Goal: Task Accomplishment & Management: Manage account settings

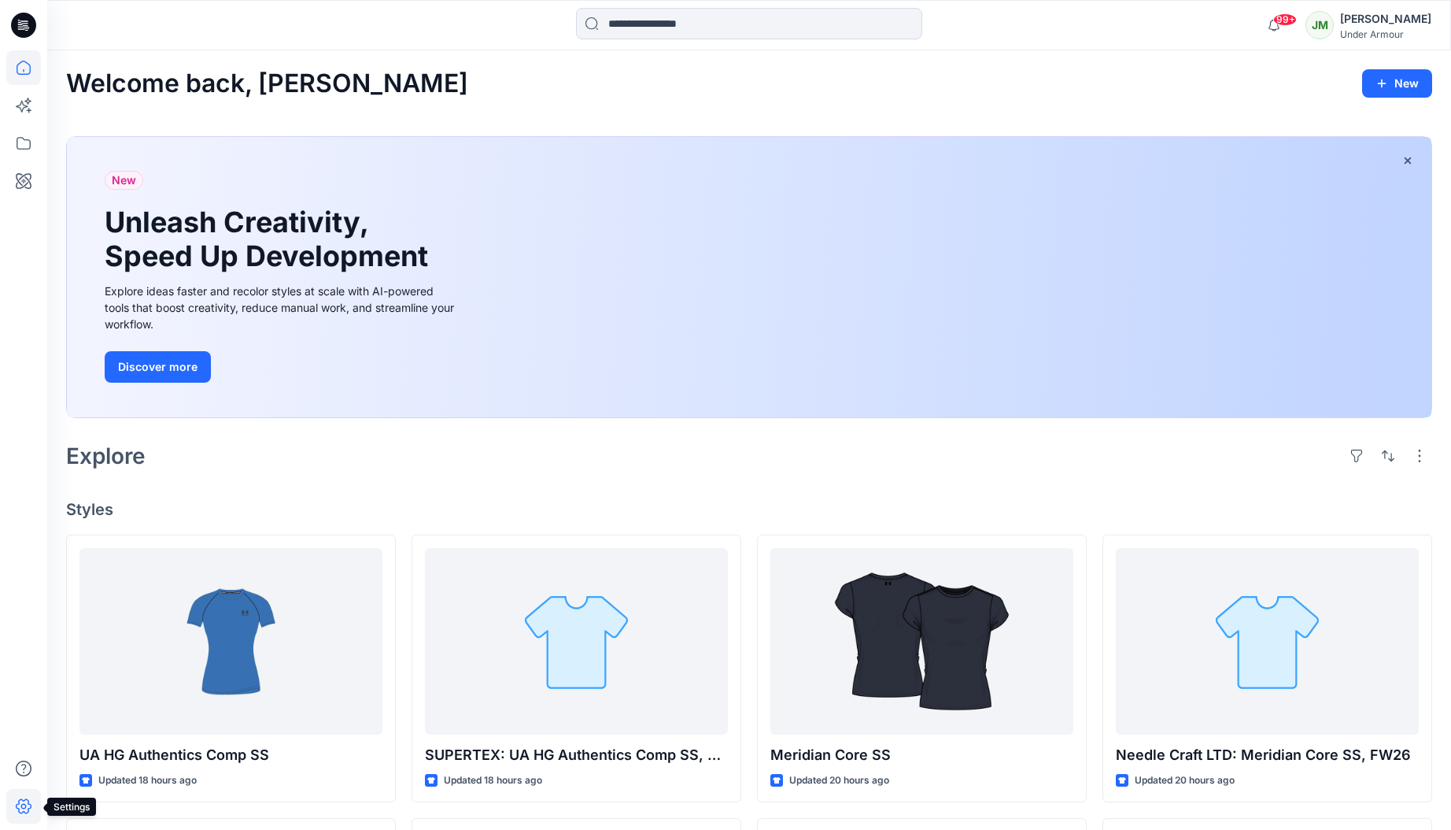
click at [28, 804] on icon at bounding box center [23, 806] width 35 height 35
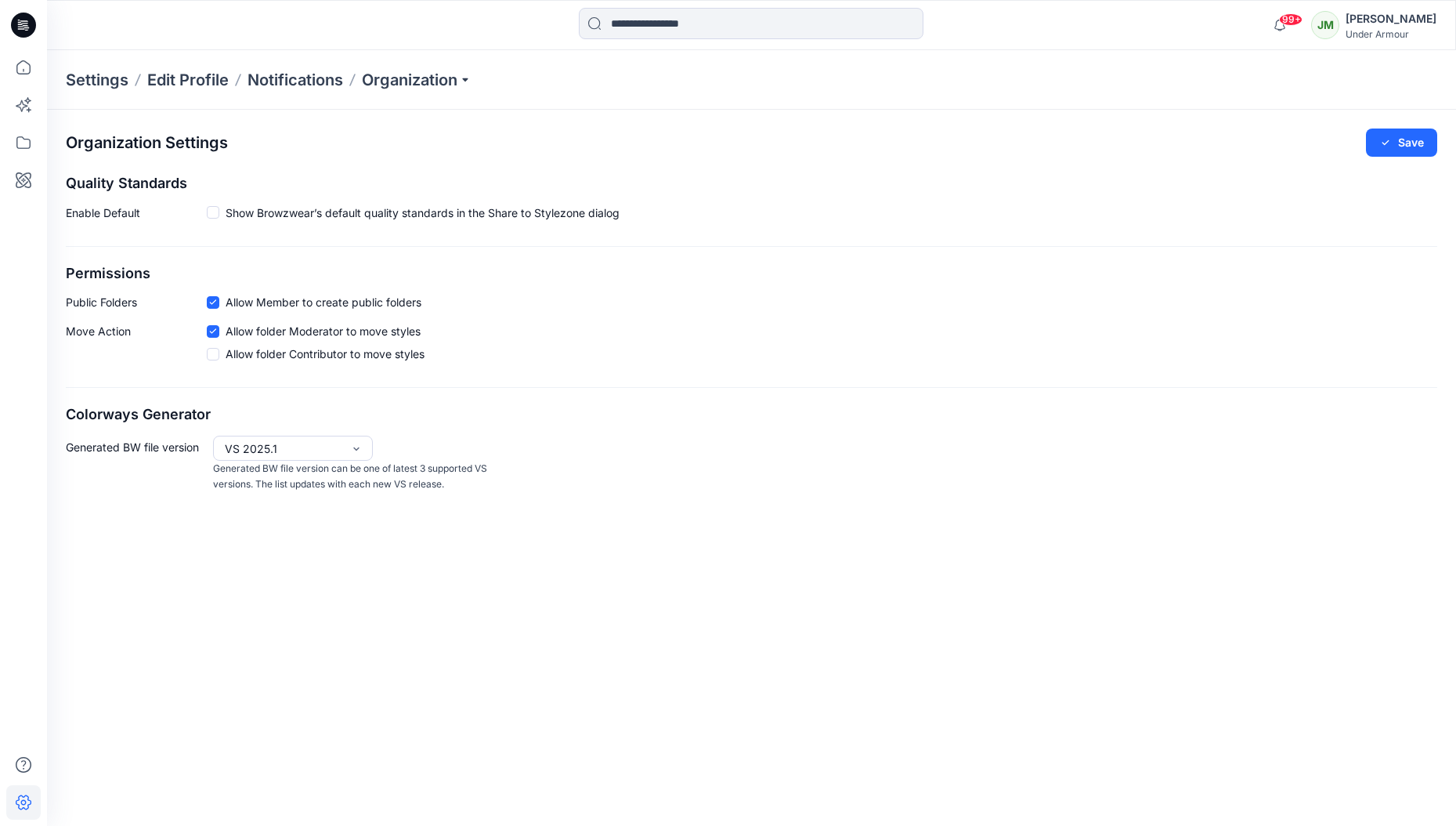
click at [448, 213] on span "Show Browzwear’s default quality standards in the Share to Stylezone dialog" at bounding box center [423, 212] width 394 height 17
click at [448, 212] on span "Show Browzwear’s default quality standards in the Share to Stylezone dialog" at bounding box center [423, 212] width 394 height 17
click at [436, 84] on p "Organization" at bounding box center [417, 80] width 109 height 22
click at [287, 78] on p "Notifications" at bounding box center [296, 80] width 96 height 22
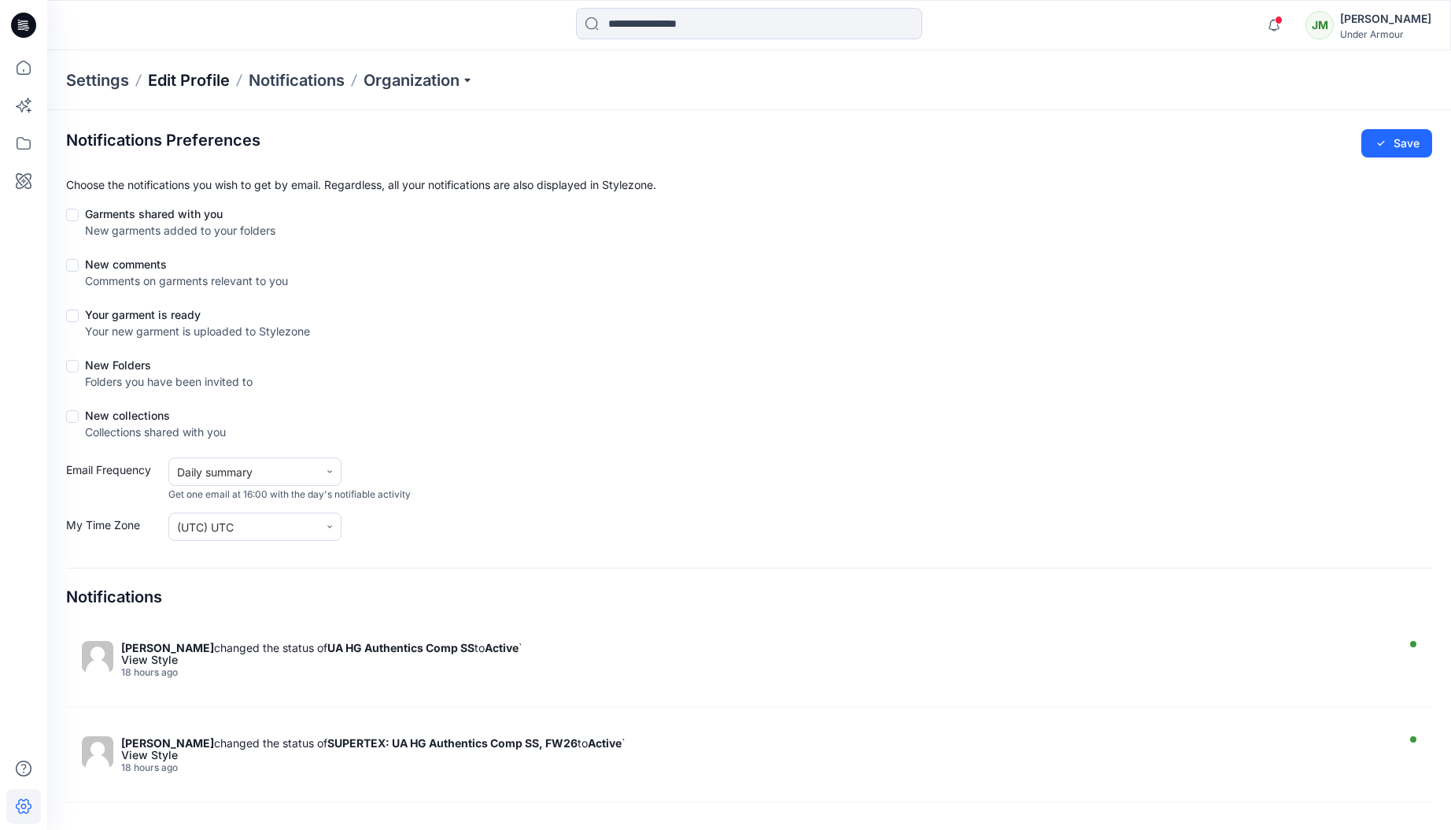
click at [197, 78] on p "Edit Profile" at bounding box center [189, 80] width 82 height 22
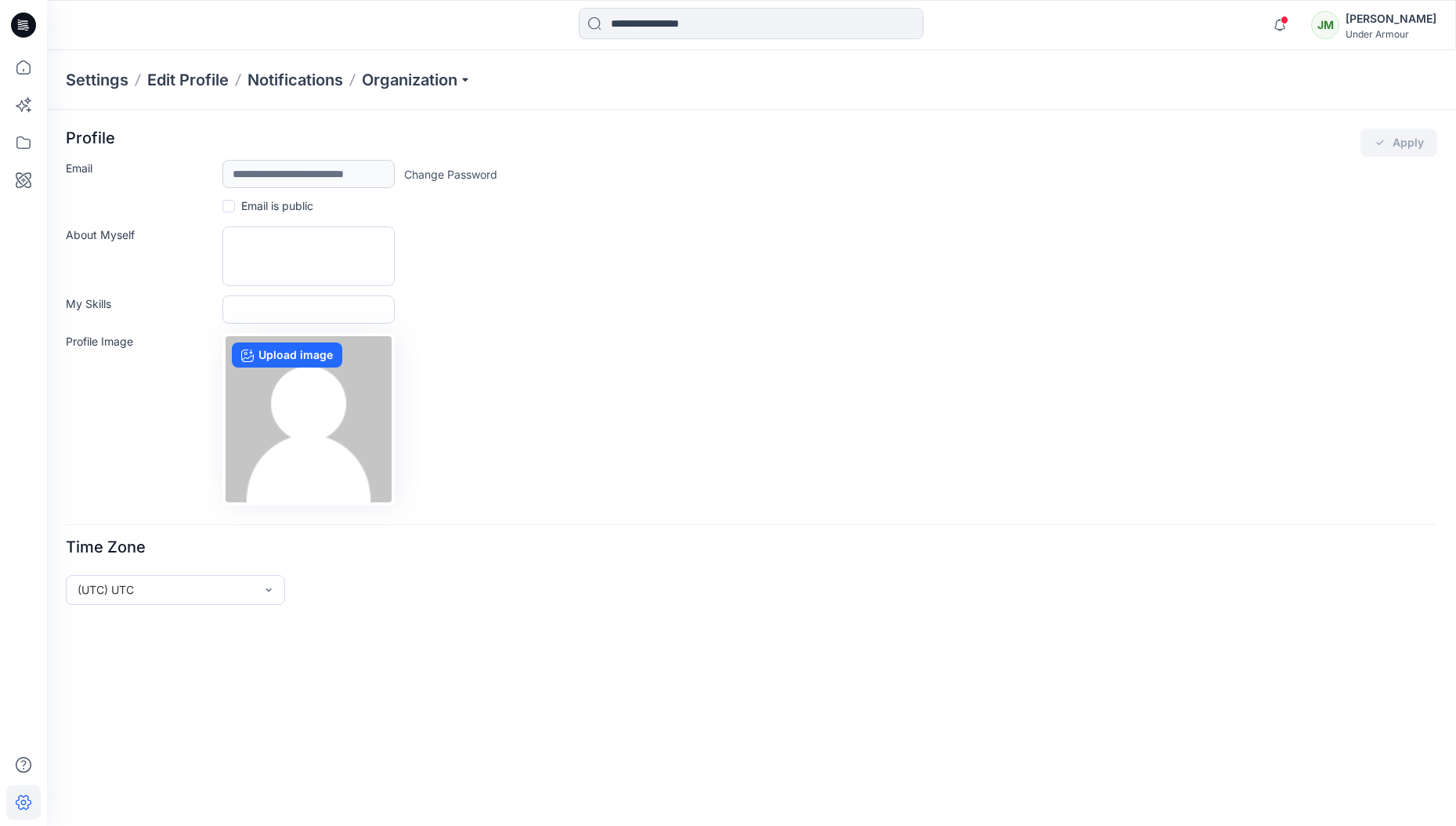
click at [106, 78] on p "Settings" at bounding box center [97, 80] width 63 height 22
click at [279, 78] on p "Notifications" at bounding box center [296, 80] width 96 height 22
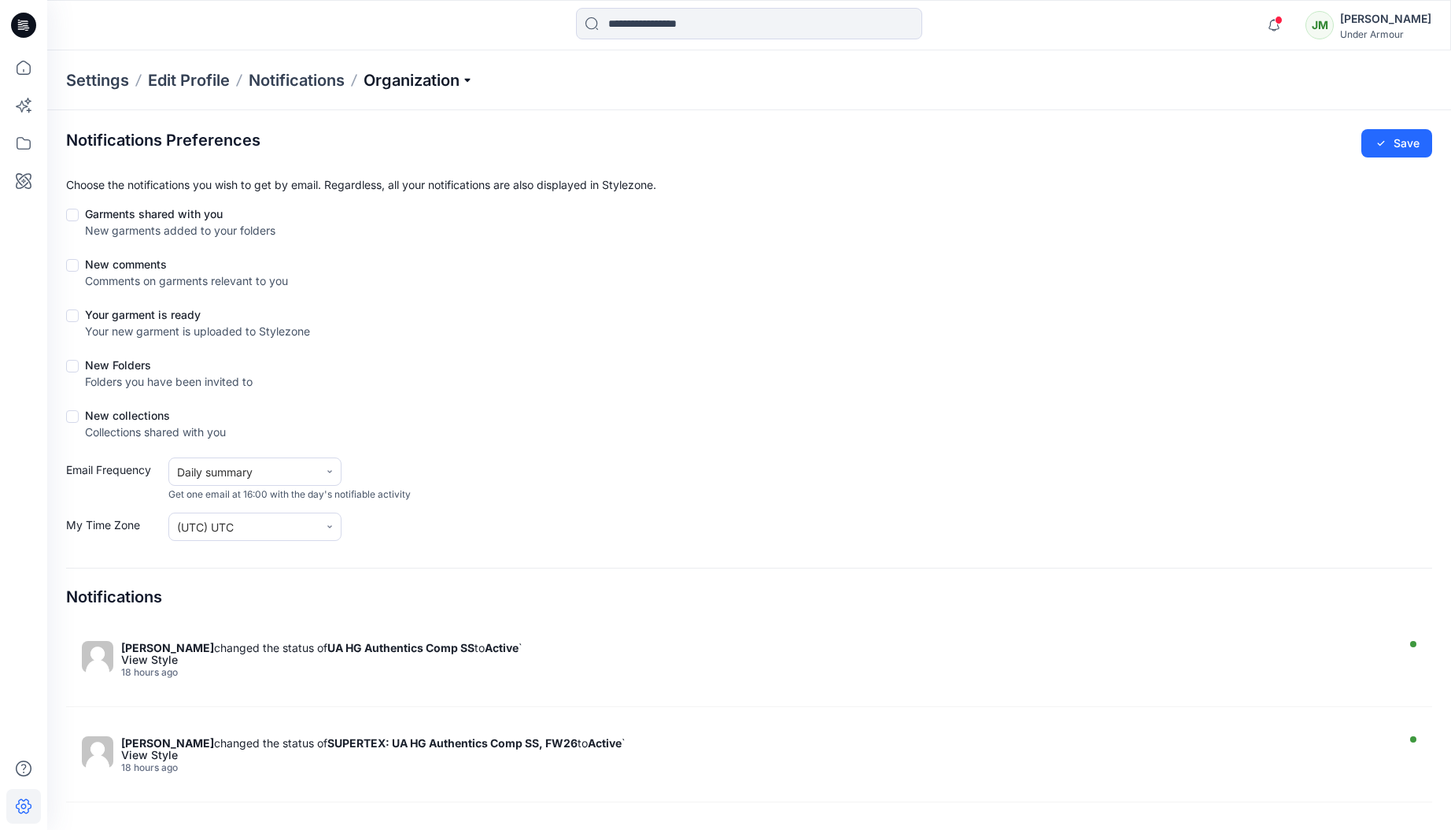
click at [449, 78] on p "Organization" at bounding box center [419, 80] width 110 height 22
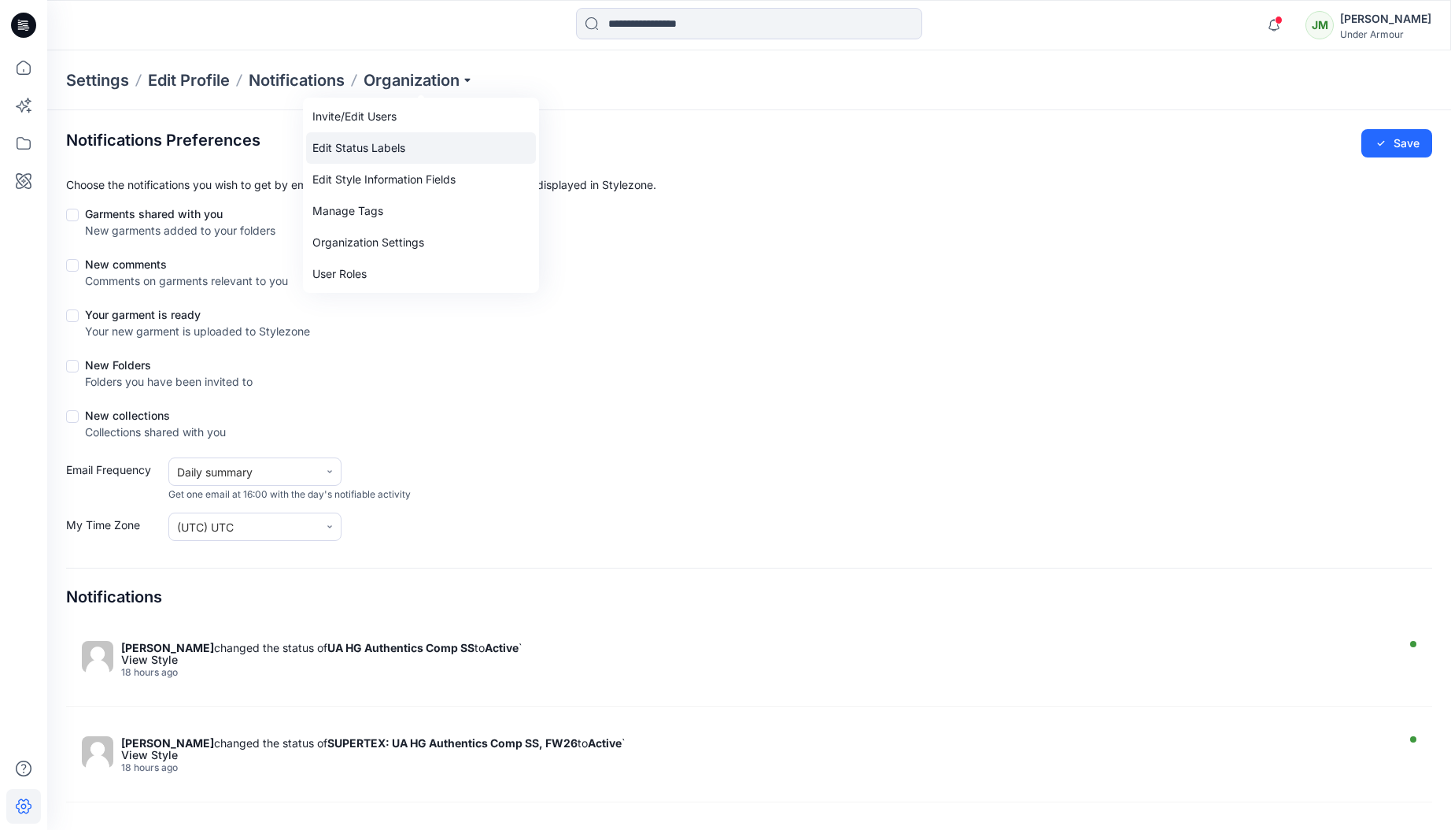
click at [427, 150] on link "Edit Status Labels" at bounding box center [421, 147] width 230 height 31
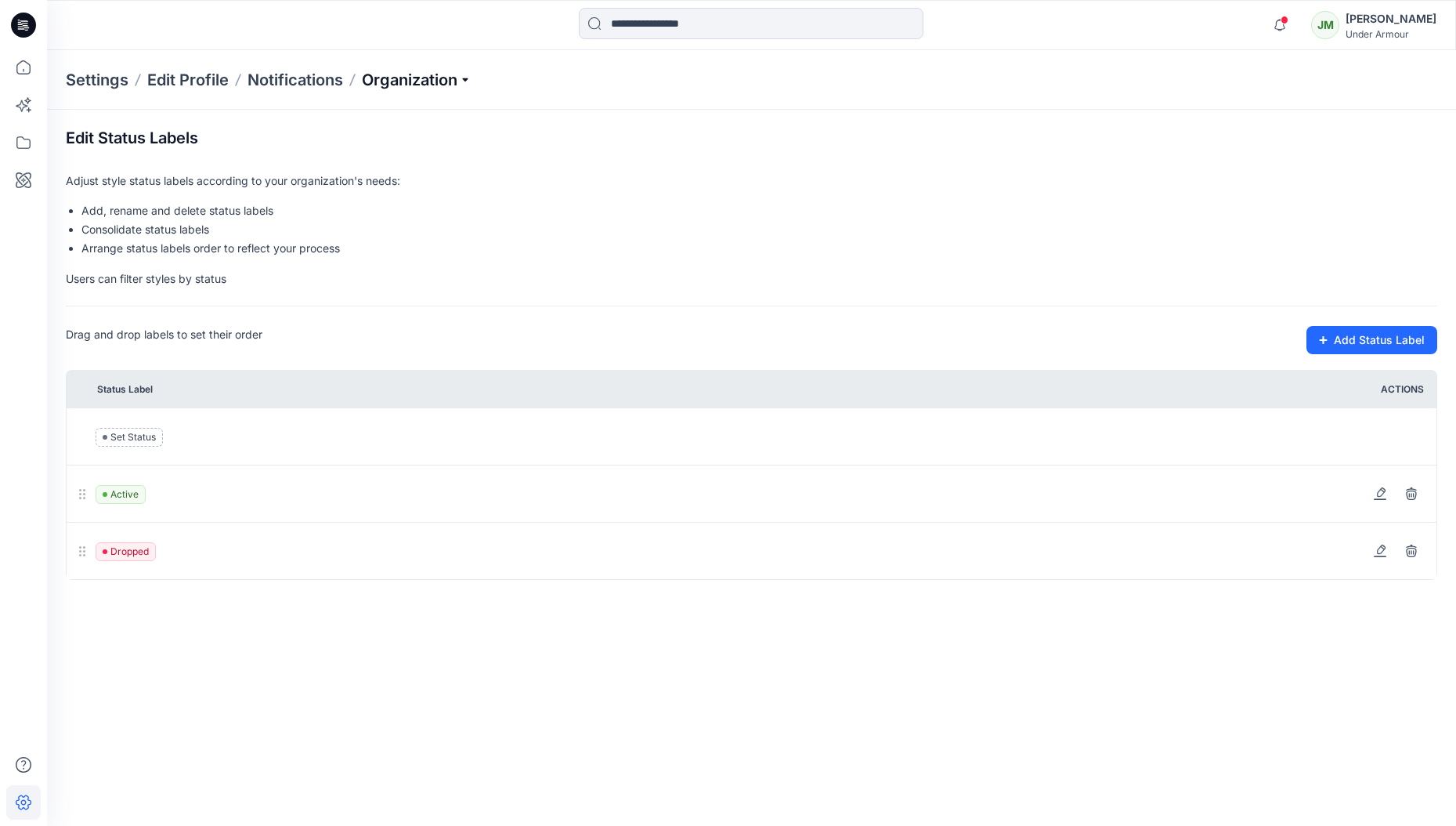
click at [445, 82] on p "Organization" at bounding box center [417, 80] width 109 height 22
click at [420, 180] on link "Edit Style Information Fields" at bounding box center [419, 178] width 229 height 31
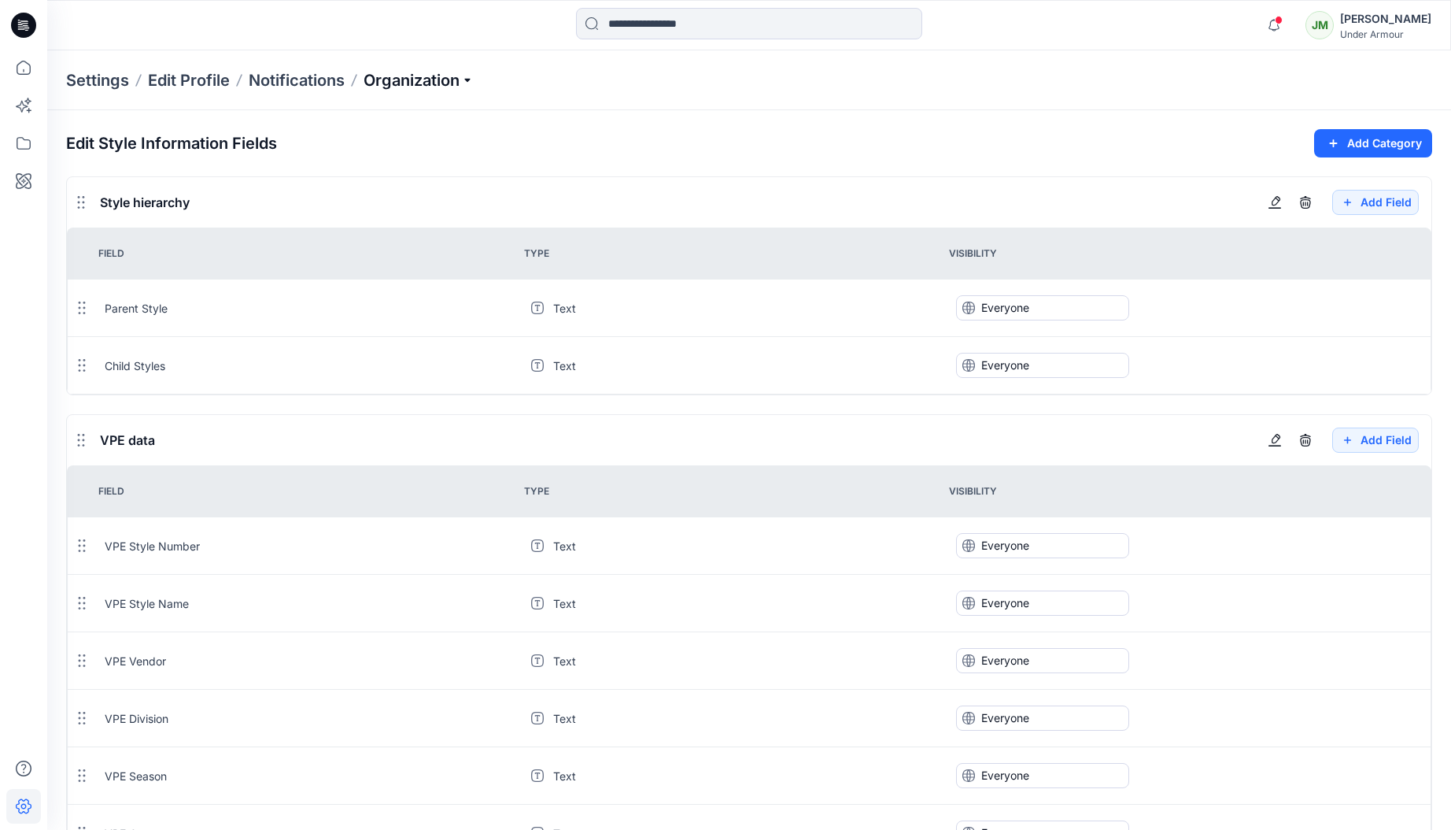
click at [436, 77] on p "Organization" at bounding box center [419, 80] width 110 height 22
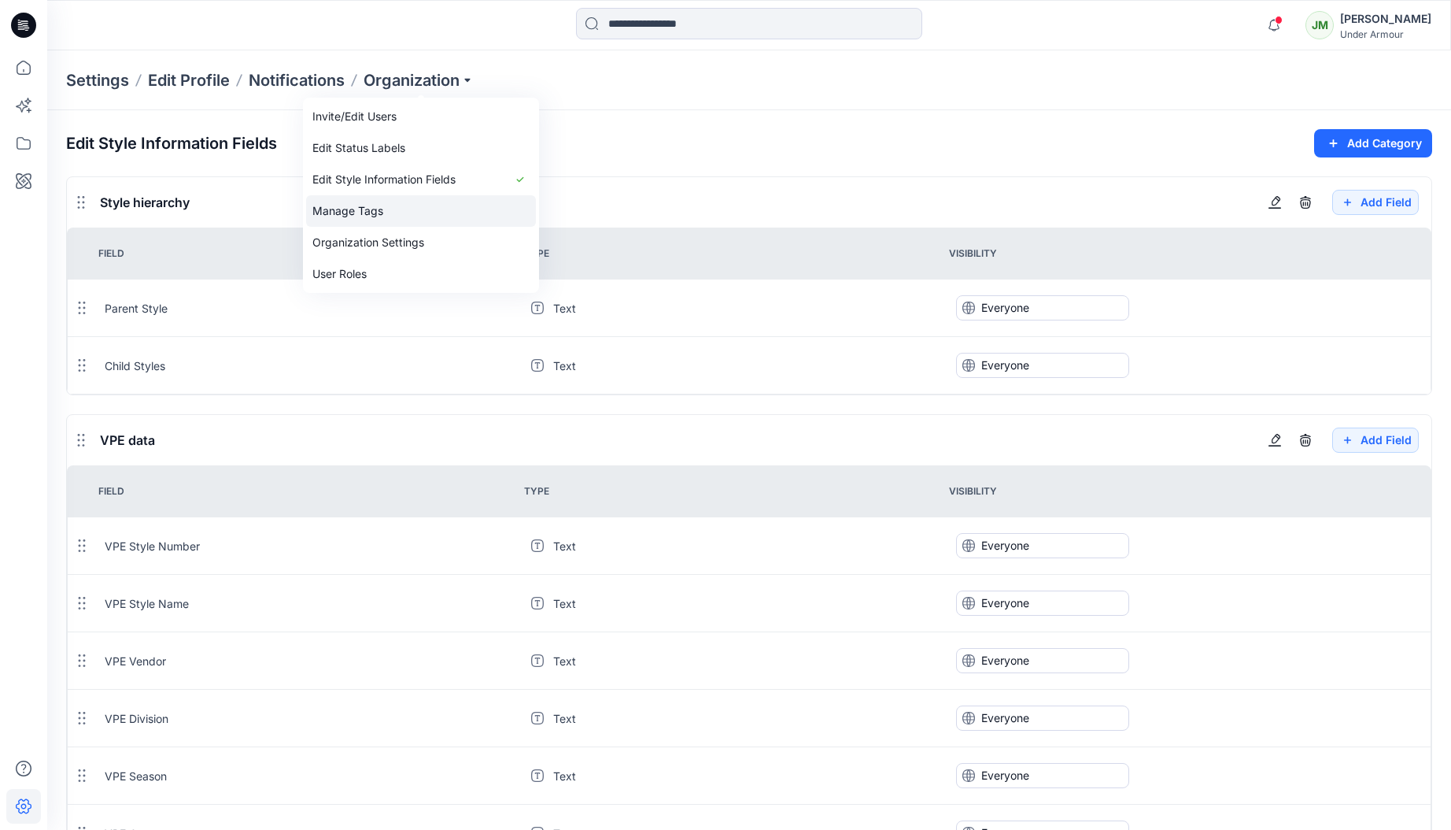
click at [401, 209] on link "Manage Tags" at bounding box center [421, 210] width 230 height 31
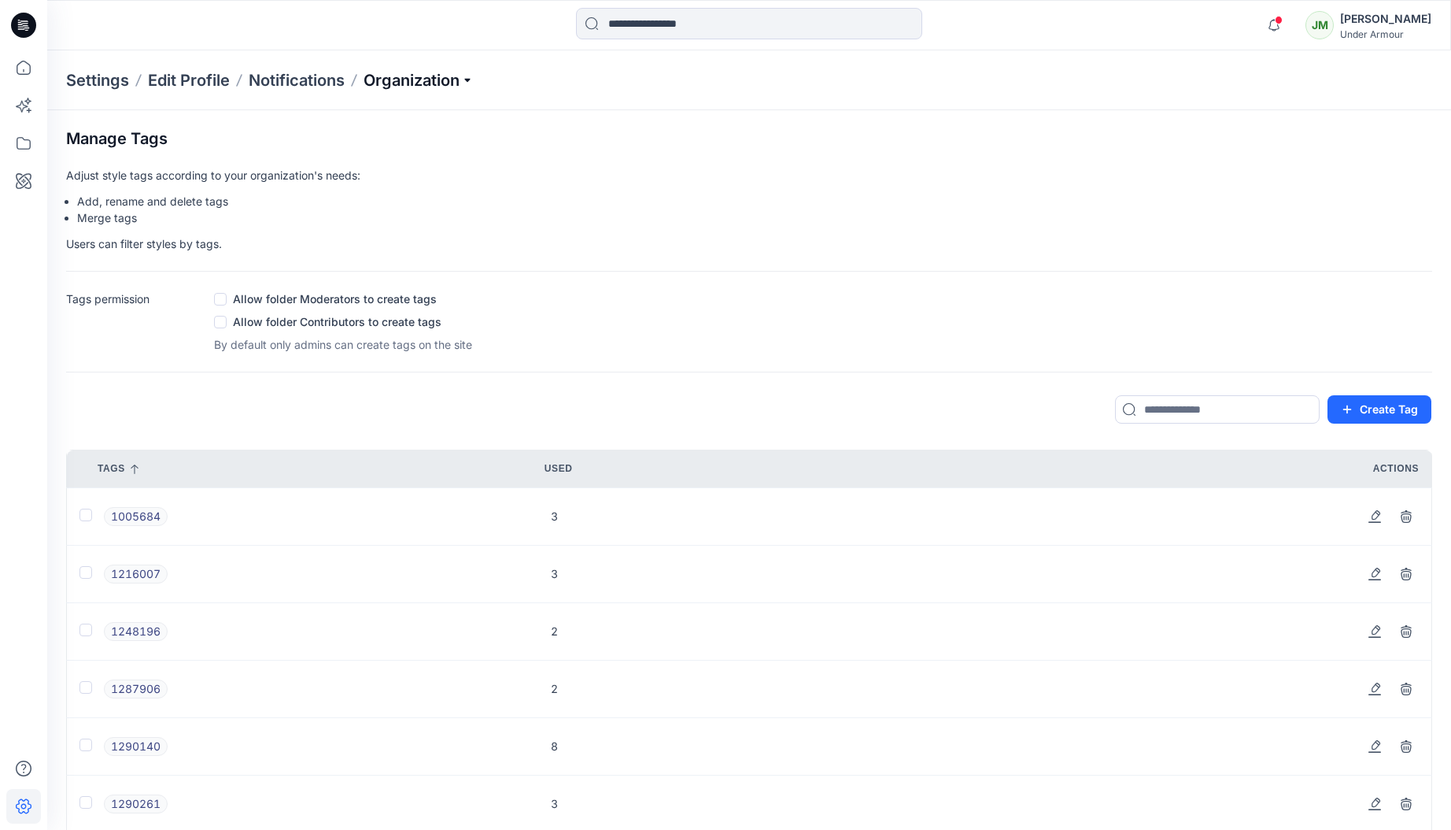
click at [429, 83] on p "Organization" at bounding box center [419, 80] width 110 height 22
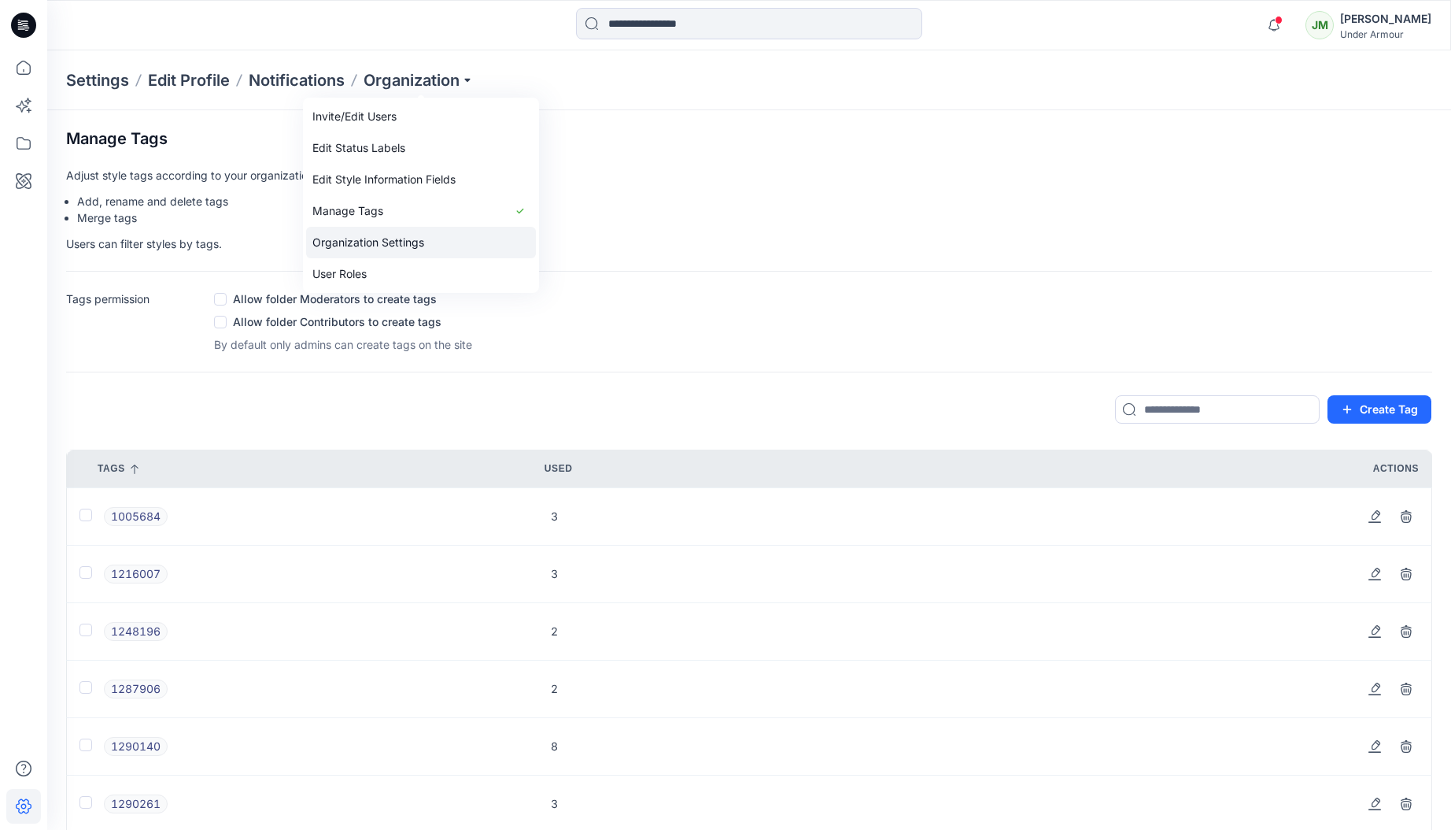
click at [393, 243] on link "Organization Settings" at bounding box center [421, 242] width 230 height 31
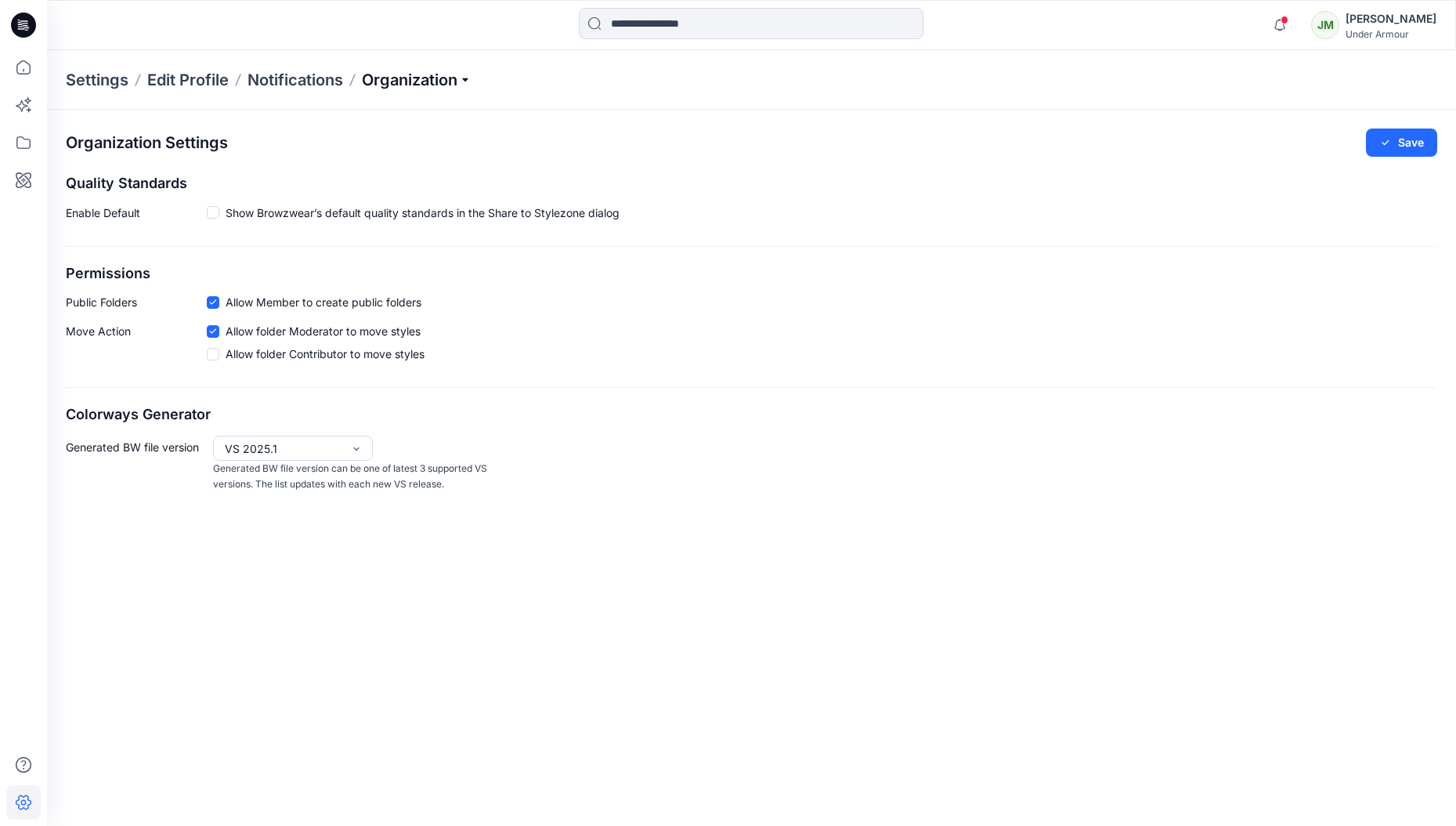
click at [466, 79] on p "Organization" at bounding box center [417, 80] width 109 height 22
click at [724, 123] on div "Organization Settings Save Quality Standards Enable Default Show Browzwear’s de…" at bounding box center [751, 310] width 1409 height 402
click at [23, 70] on icon at bounding box center [23, 70] width 1 height 3
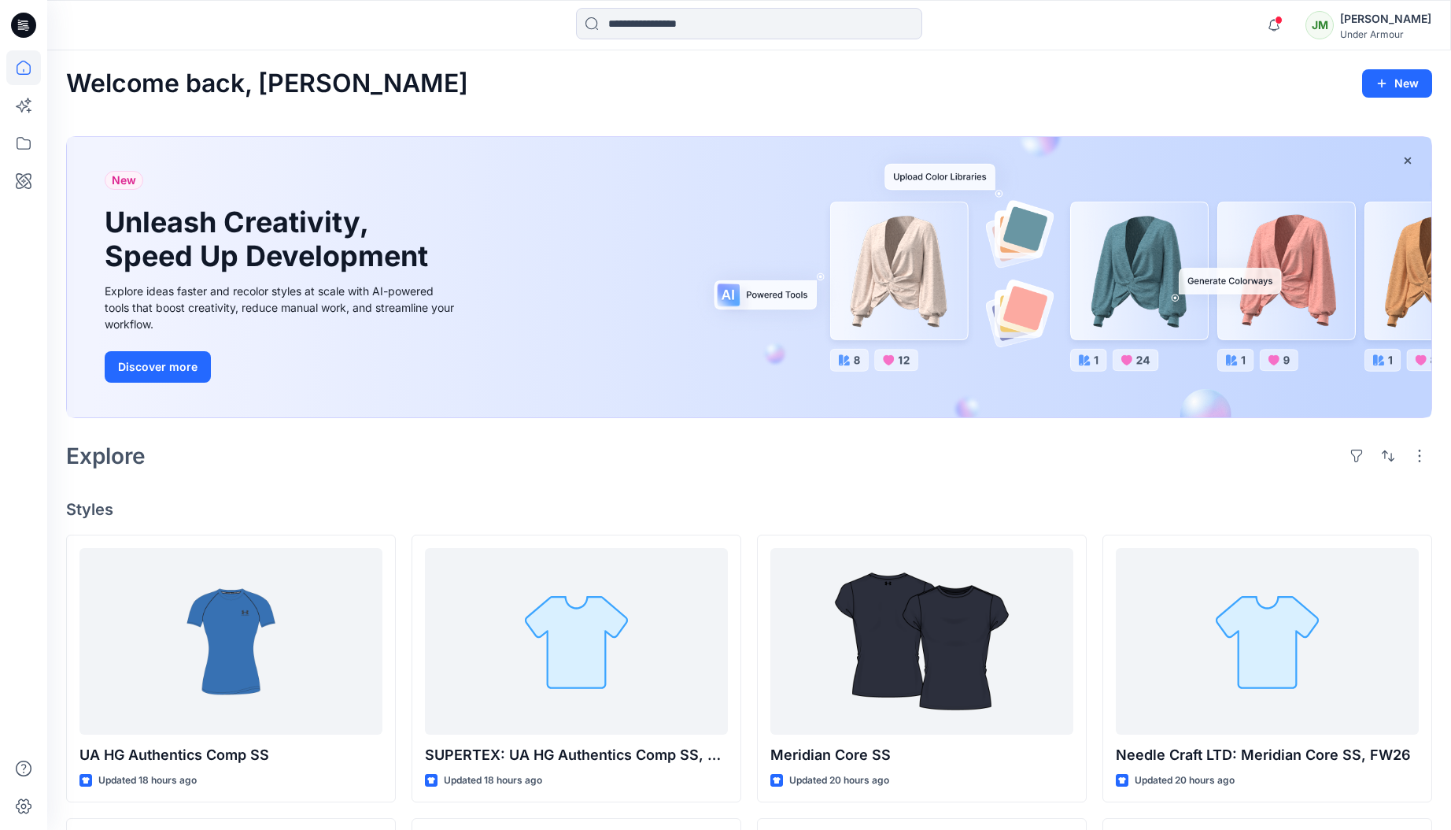
click at [1322, 23] on div "JM" at bounding box center [1320, 25] width 28 height 28
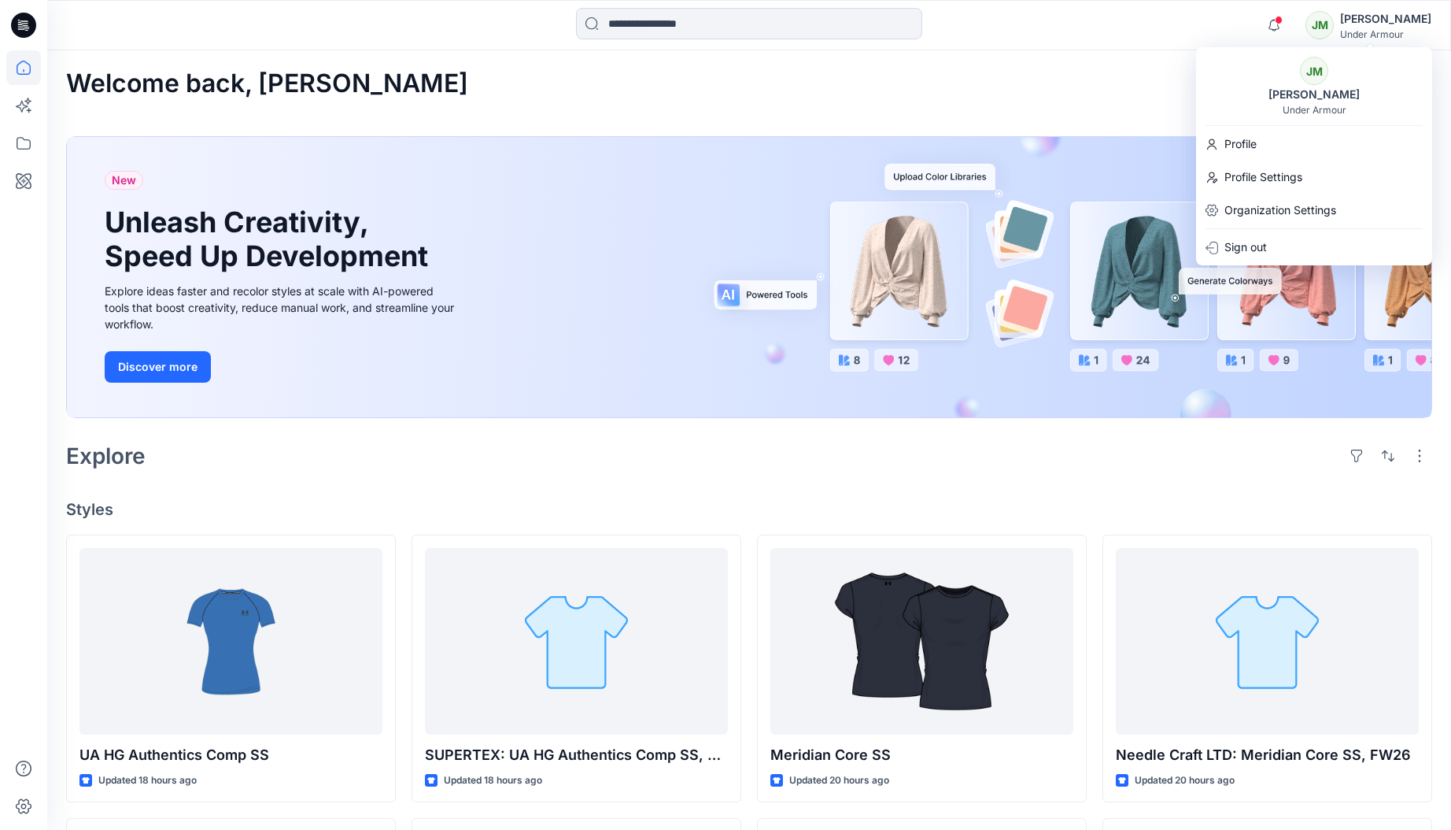
click at [23, 24] on icon at bounding box center [24, 23] width 7 height 1
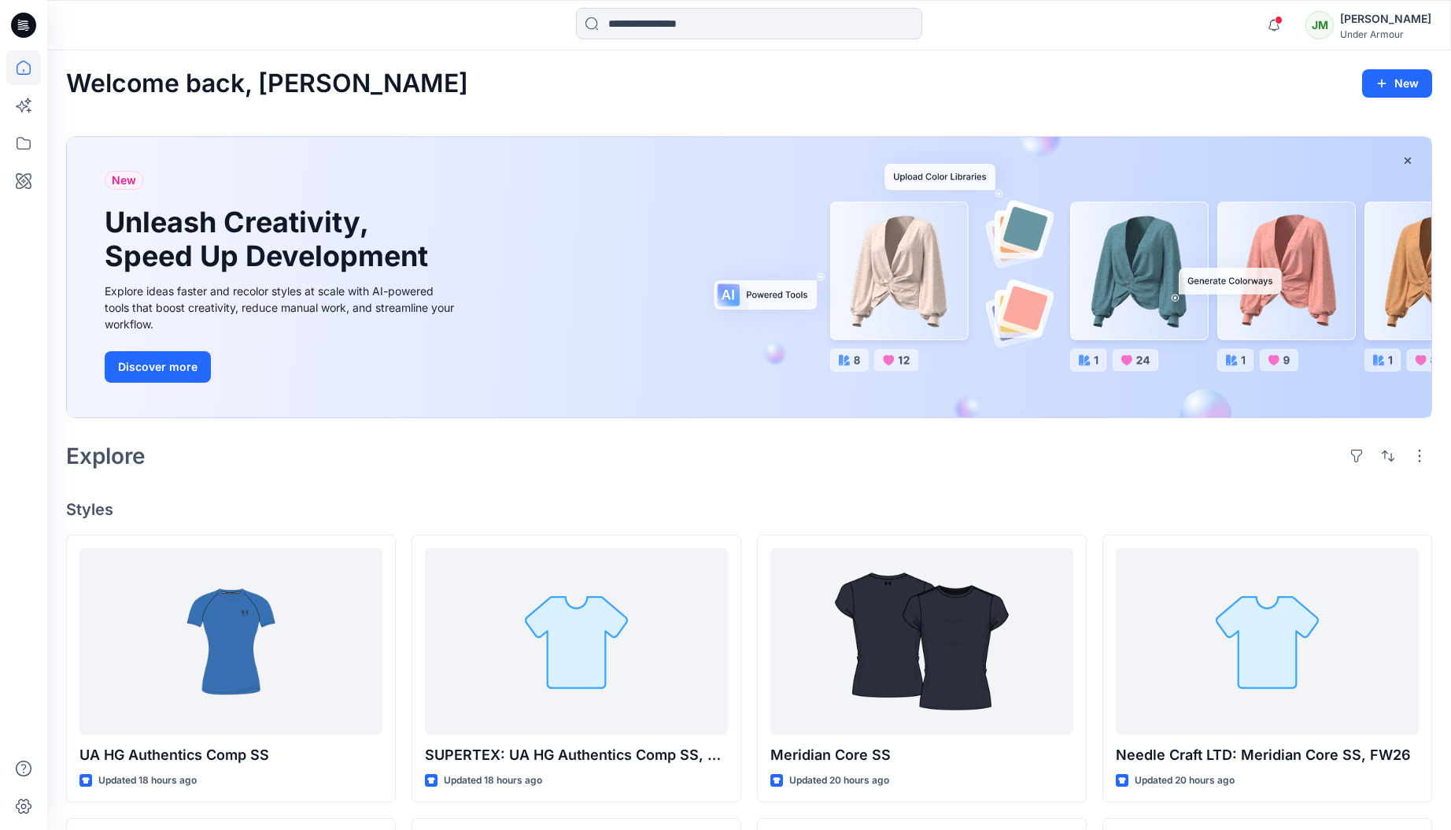
click at [76, 23] on div at bounding box center [222, 25] width 351 height 35
click at [23, 24] on icon at bounding box center [24, 23] width 7 height 1
click at [20, 766] on icon at bounding box center [23, 768] width 35 height 35
click at [1380, 29] on div "Under Armour" at bounding box center [1385, 34] width 91 height 12
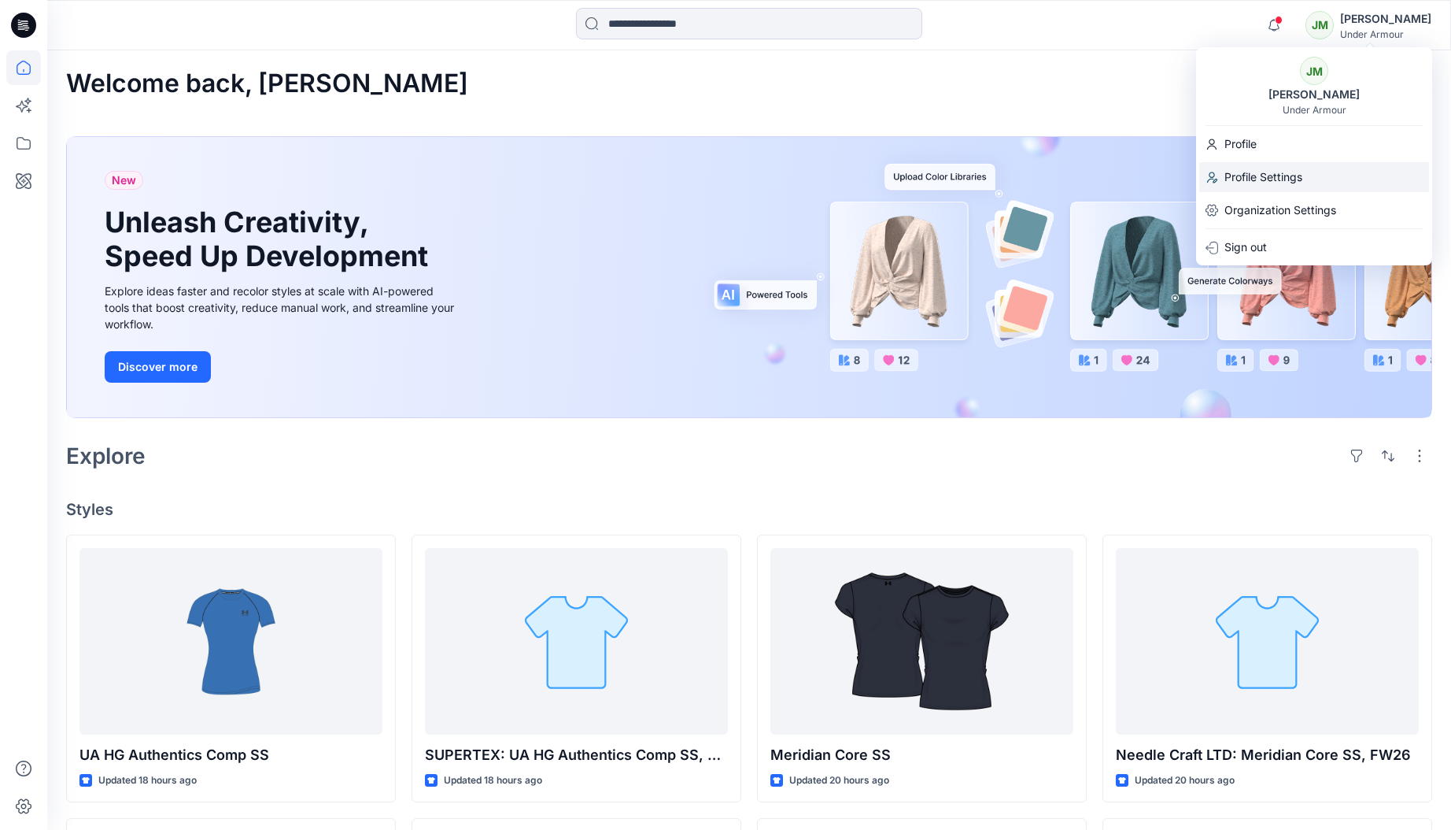
click at [1304, 172] on div "Profile Settings" at bounding box center [1314, 177] width 230 height 30
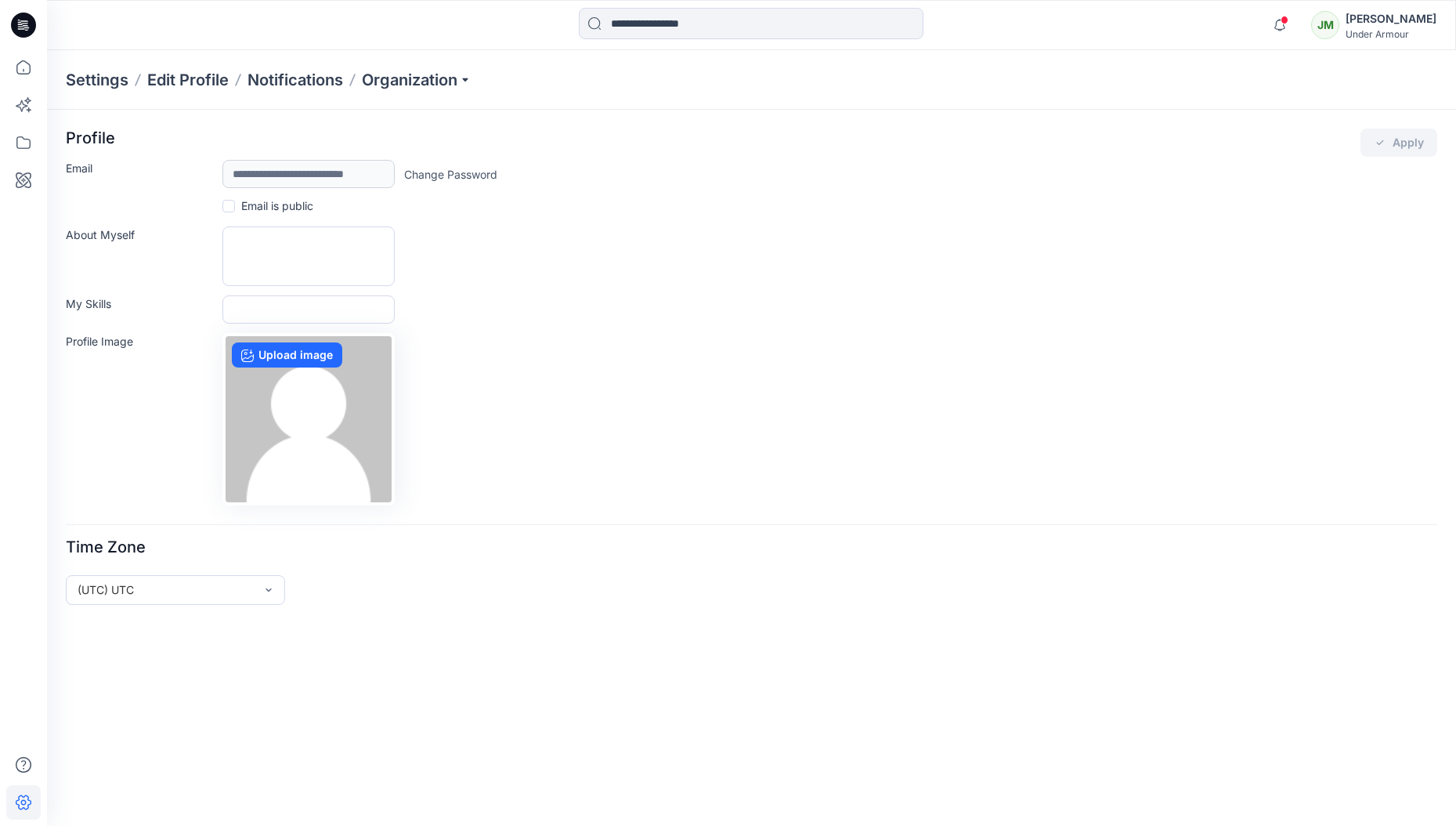
drag, startPoint x: 1381, startPoint y: 10, endPoint x: 1370, endPoint y: 24, distance: 17.8
click at [1381, 11] on div "[PERSON_NAME]" at bounding box center [1390, 18] width 91 height 19
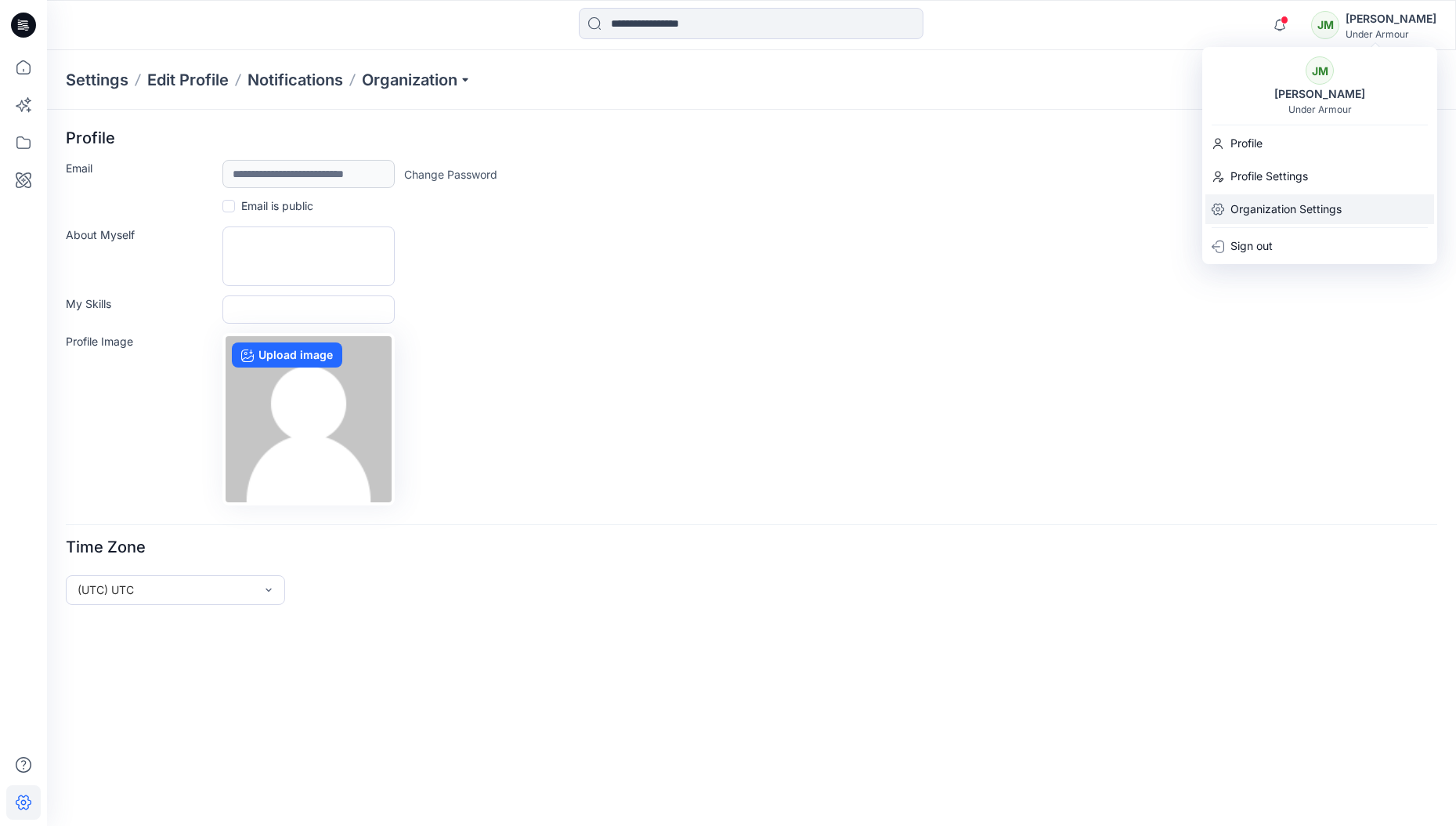
click at [1273, 206] on p "Organization Settings" at bounding box center [1286, 209] width 111 height 30
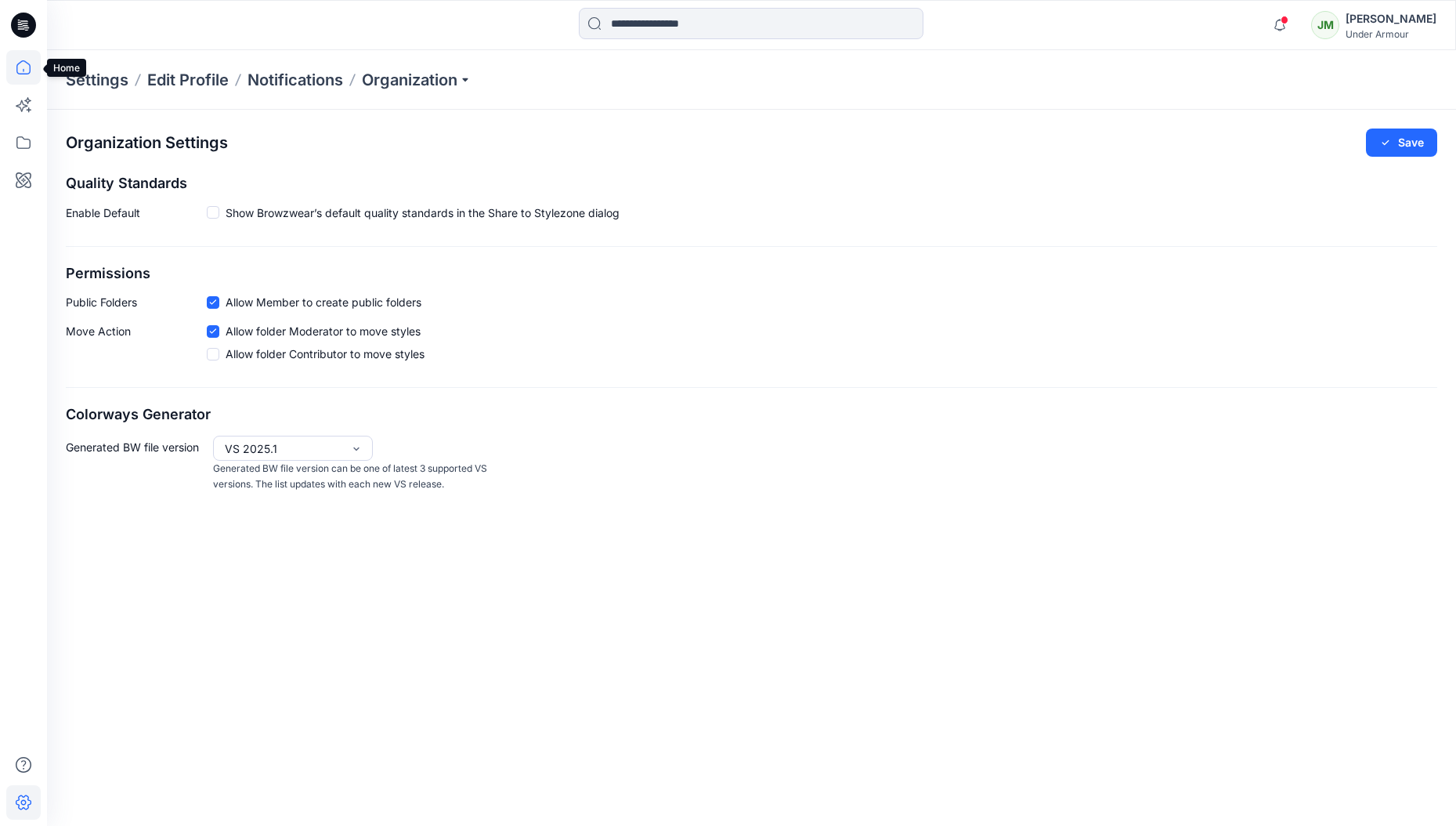
click at [28, 68] on icon at bounding box center [23, 67] width 35 height 35
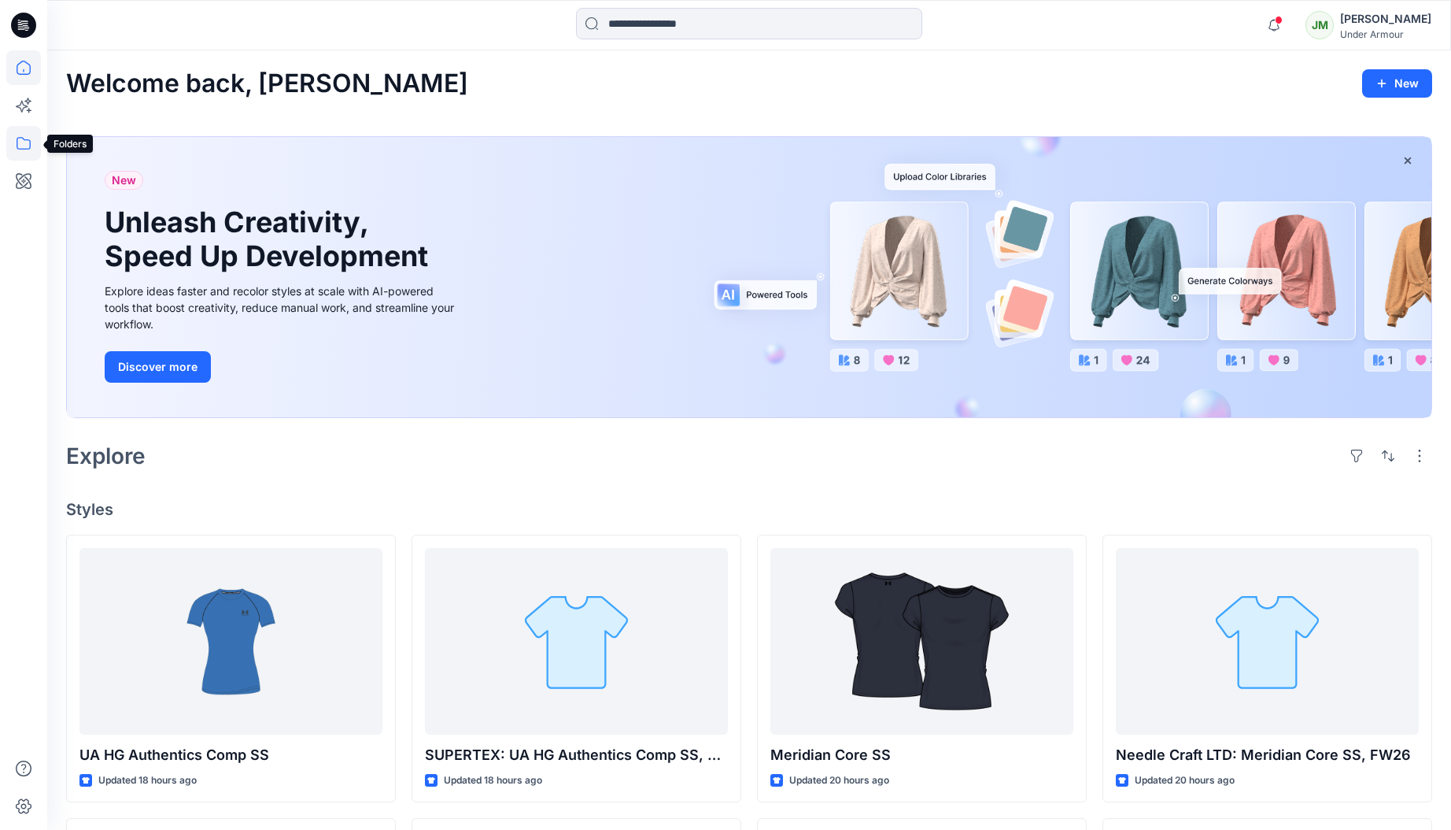
click at [28, 146] on icon at bounding box center [23, 143] width 35 height 35
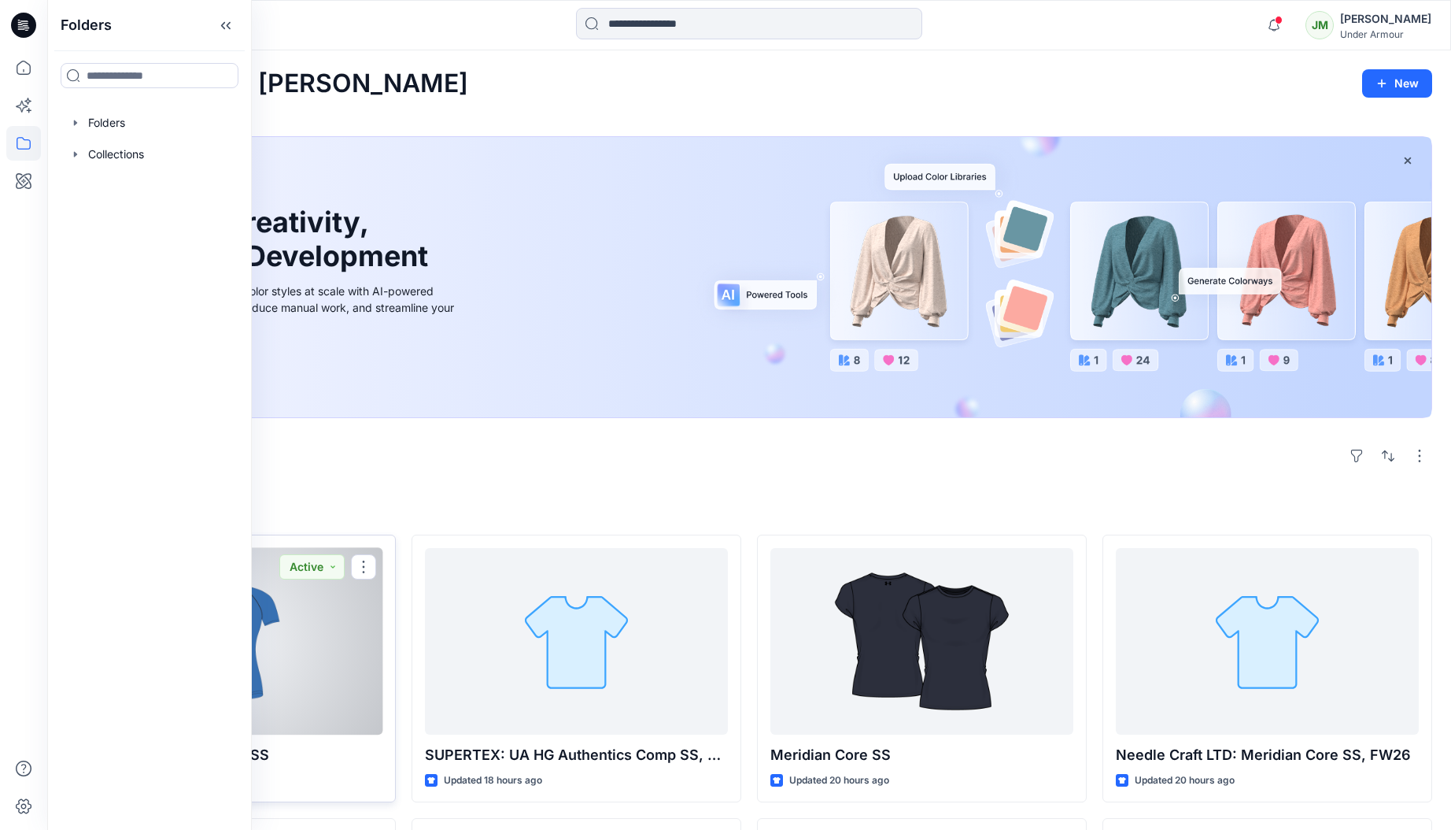
click at [334, 648] on div at bounding box center [230, 641] width 303 height 187
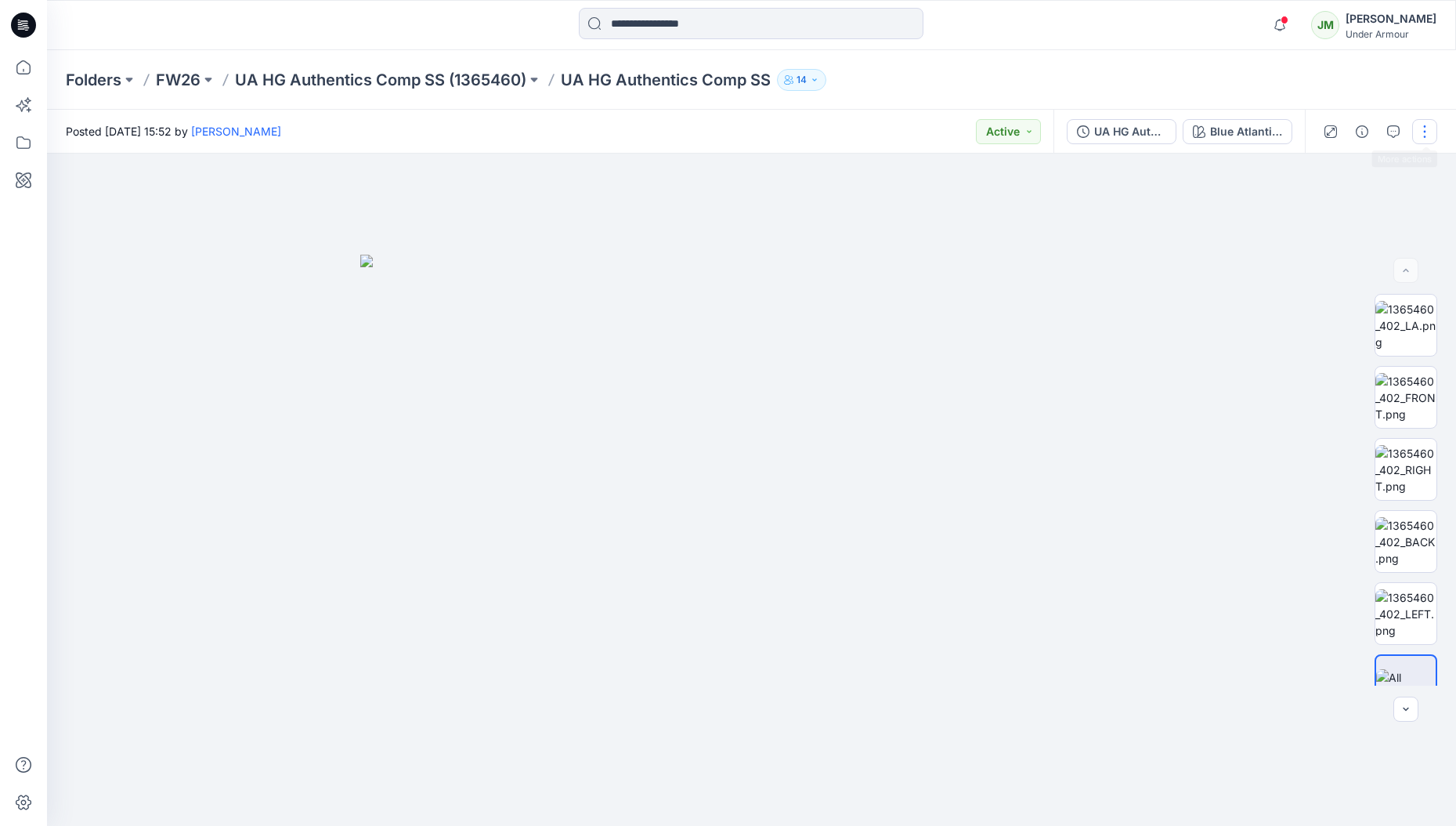
click at [1417, 127] on button "button" at bounding box center [1424, 131] width 25 height 25
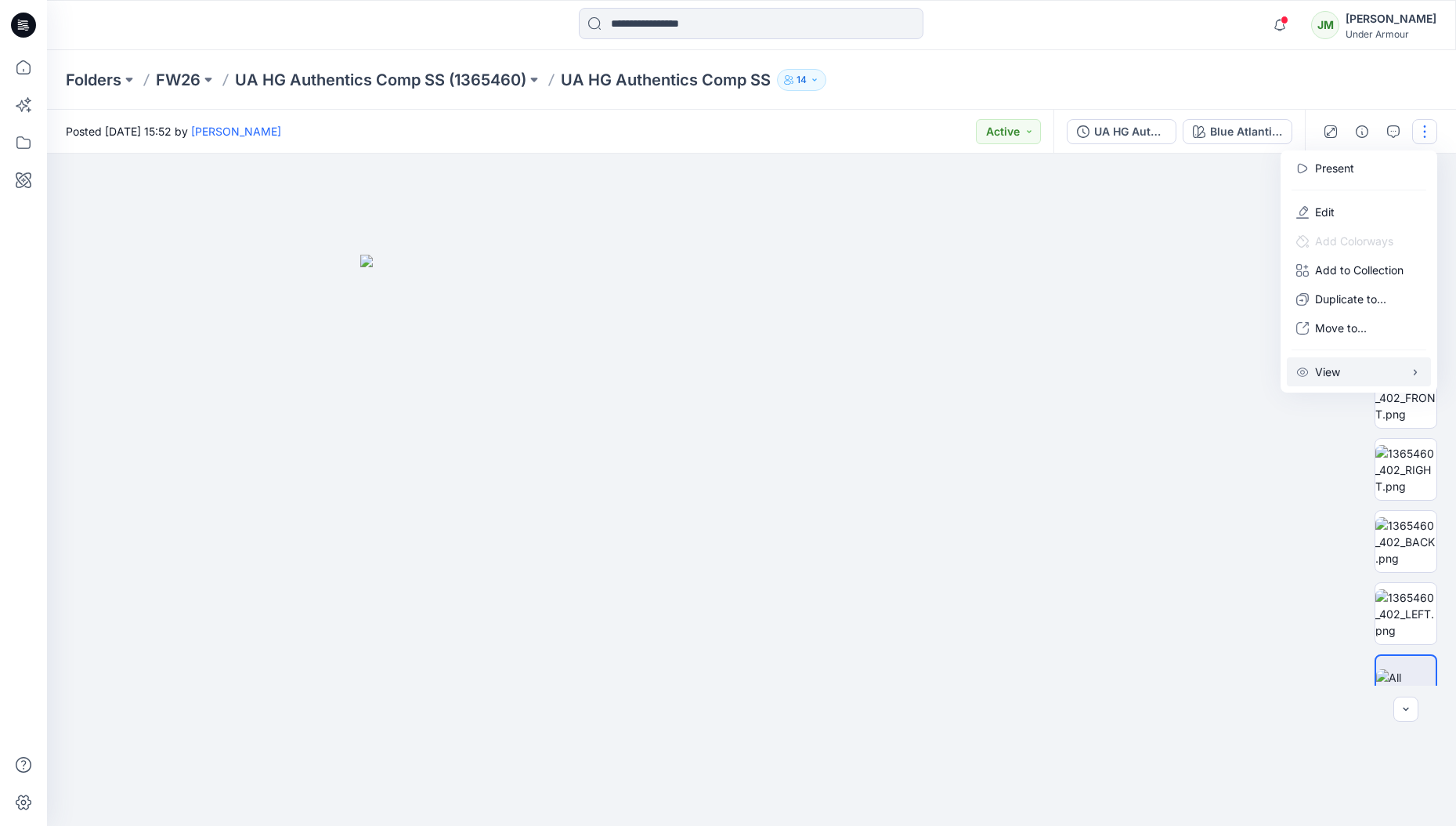
click at [1343, 373] on button "View" at bounding box center [1358, 371] width 144 height 29
click at [18, 137] on icon at bounding box center [23, 142] width 35 height 35
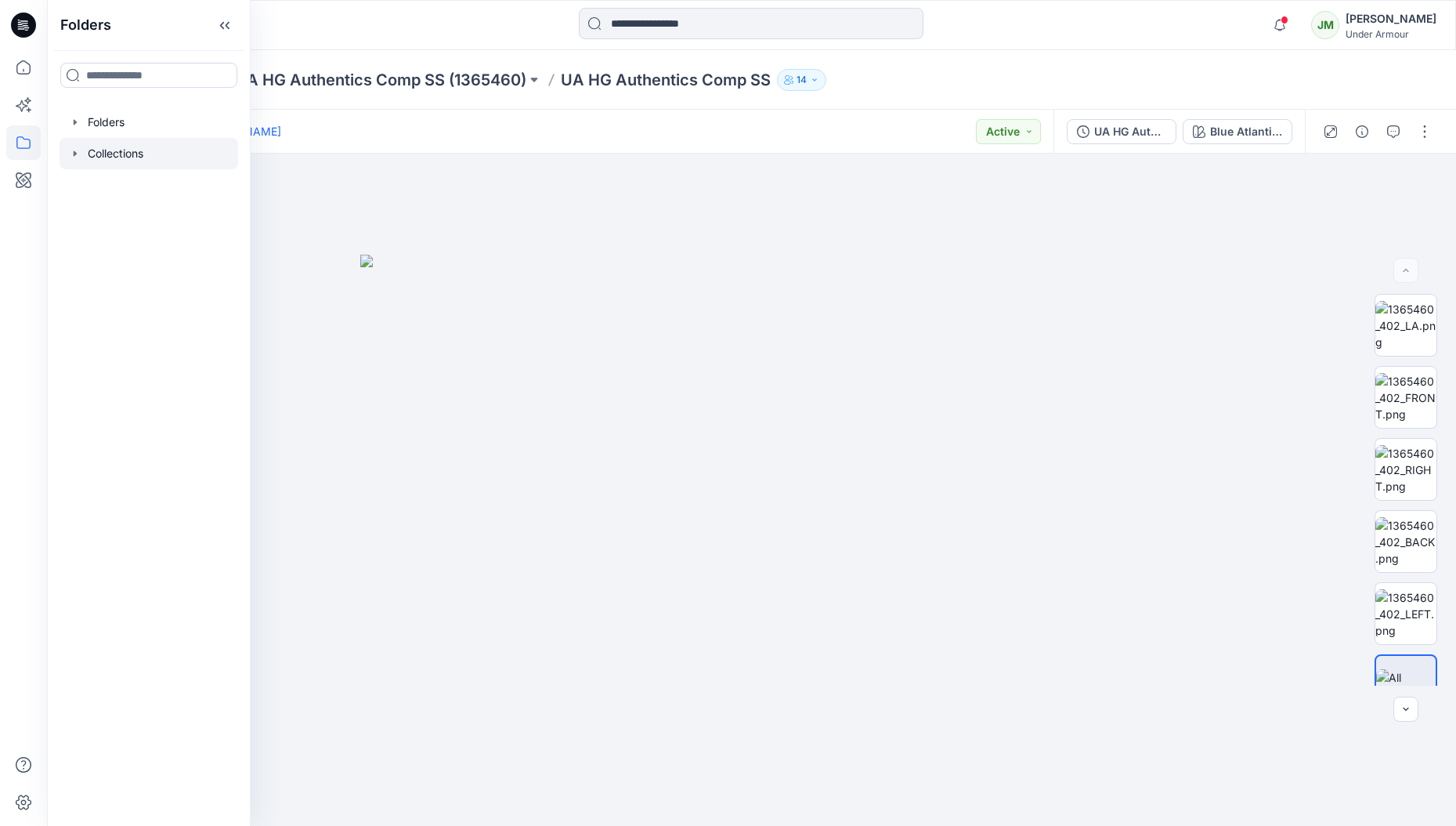
click at [109, 152] on div at bounding box center [148, 153] width 178 height 31
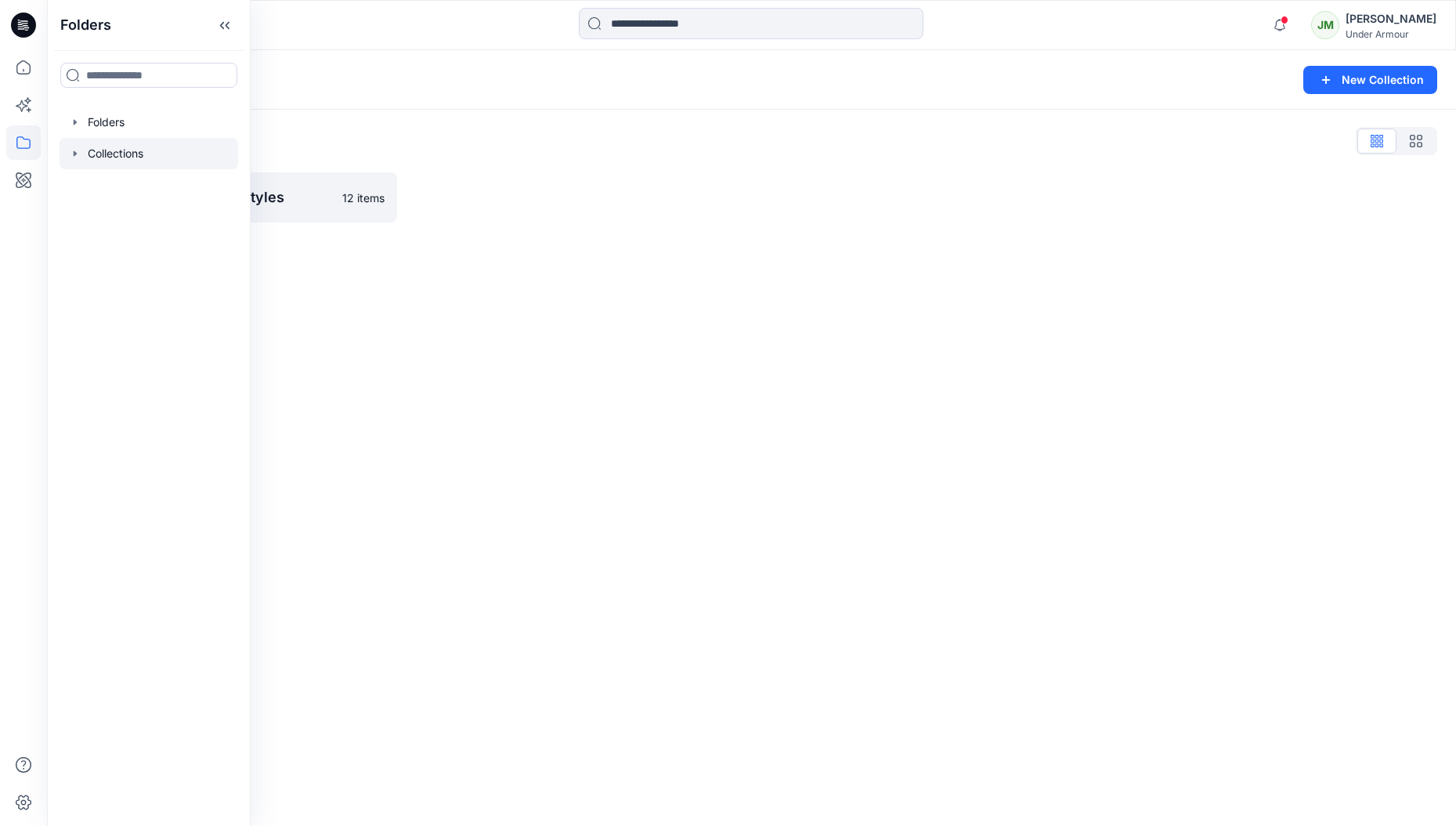
click at [520, 70] on div "Collections" at bounding box center [690, 80] width 1249 height 22
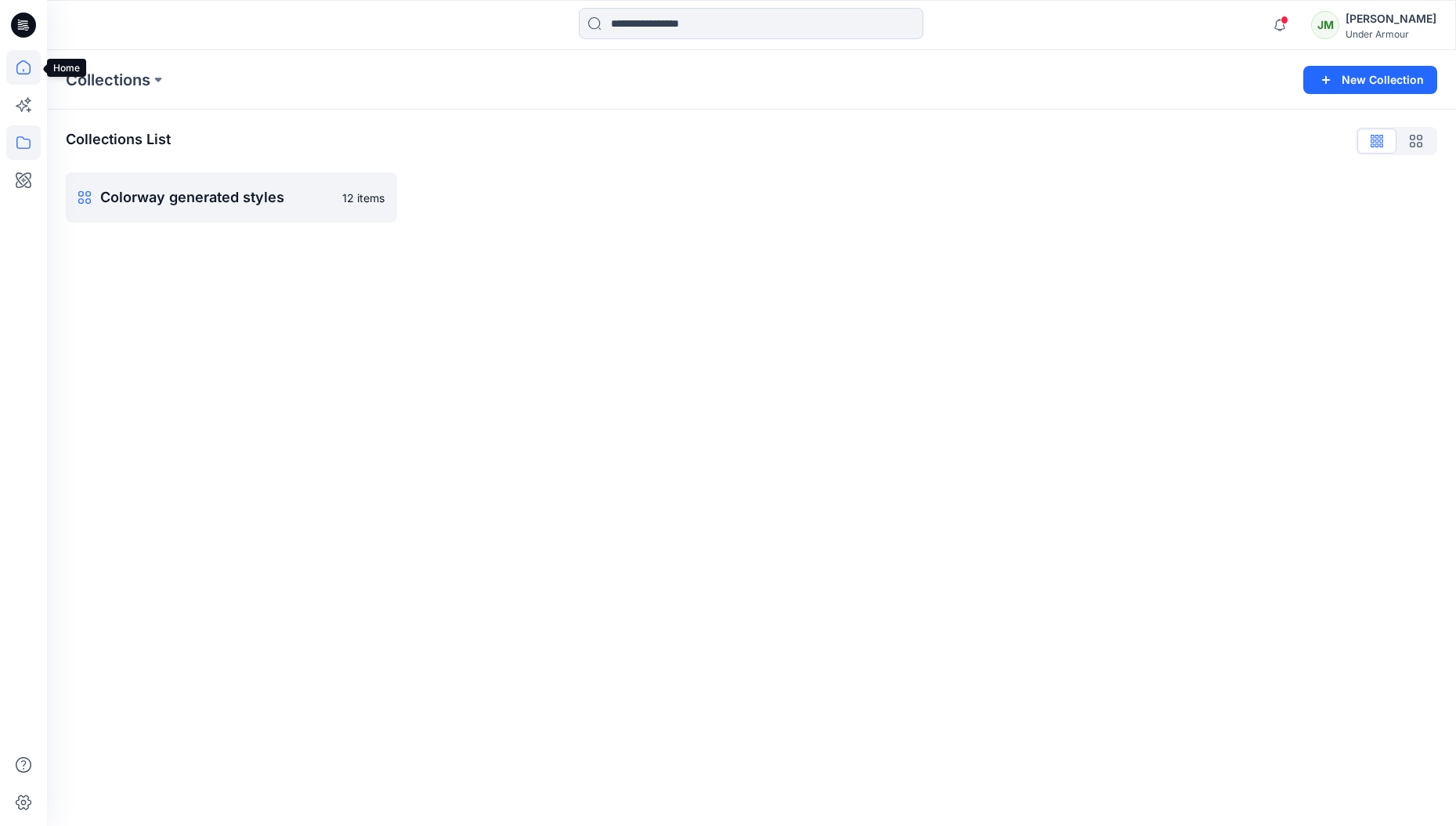
click at [26, 65] on icon at bounding box center [23, 67] width 35 height 35
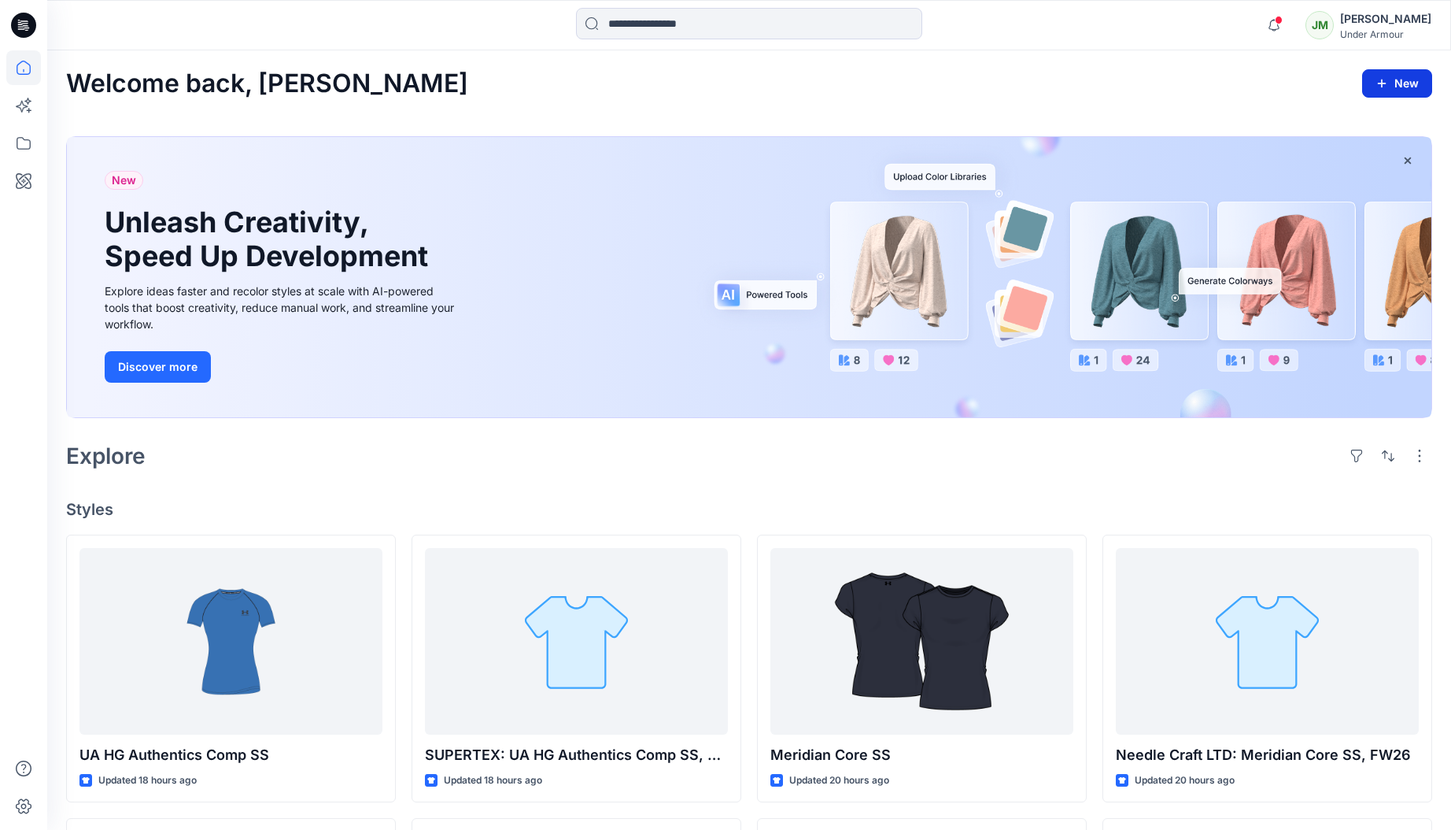
click at [1386, 81] on icon "button" at bounding box center [1382, 83] width 13 height 13
click at [1195, 456] on div "Explore" at bounding box center [749, 456] width 1366 height 38
click at [1419, 452] on button "button" at bounding box center [1419, 455] width 25 height 25
click at [1356, 457] on button "button" at bounding box center [1356, 455] width 25 height 25
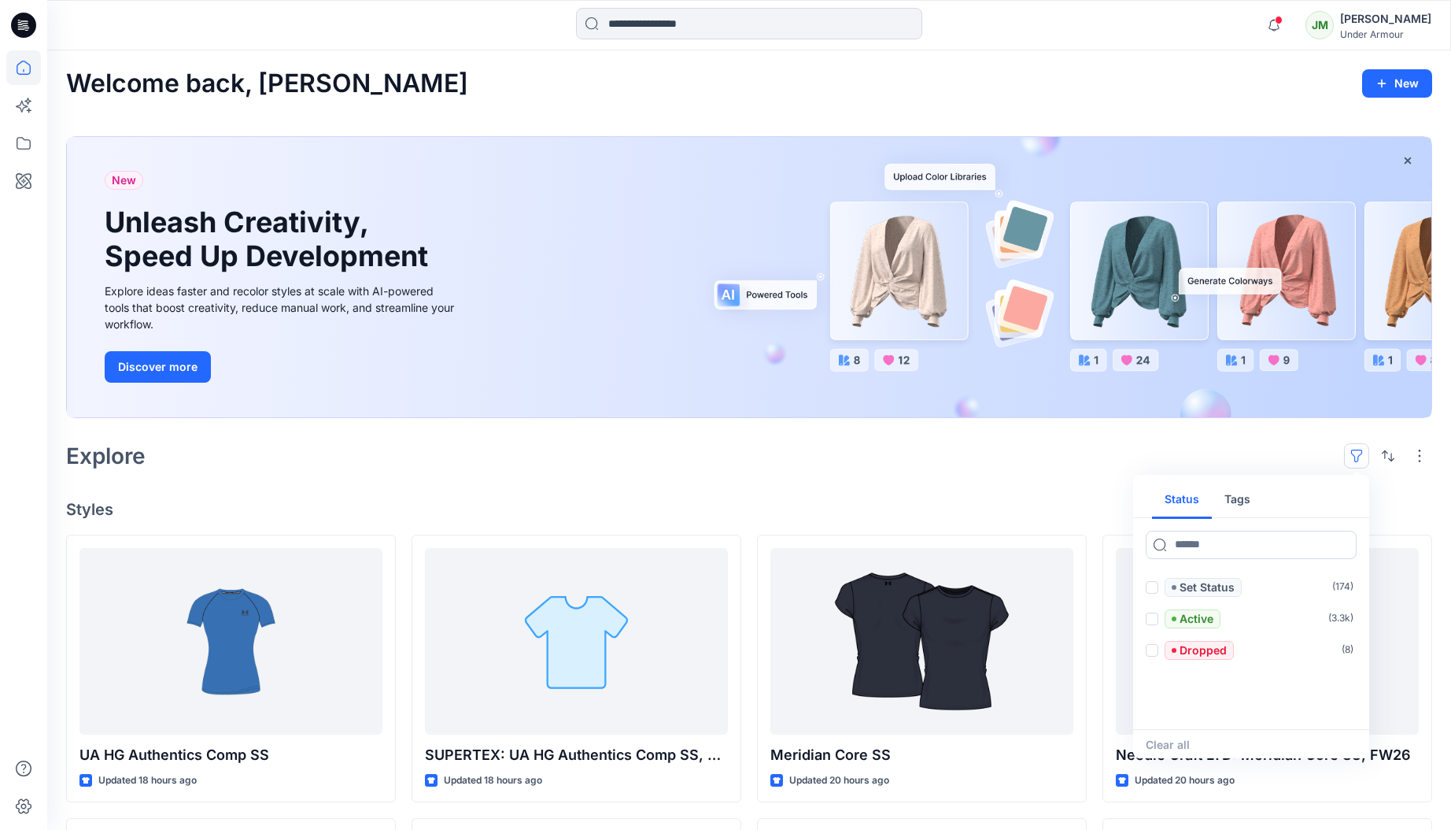
click at [1024, 464] on div "Explore Status Tags Set Status ( 174 ) Active ( 3.3k ) Dropped ( 8 ) Clear all" at bounding box center [749, 456] width 1366 height 38
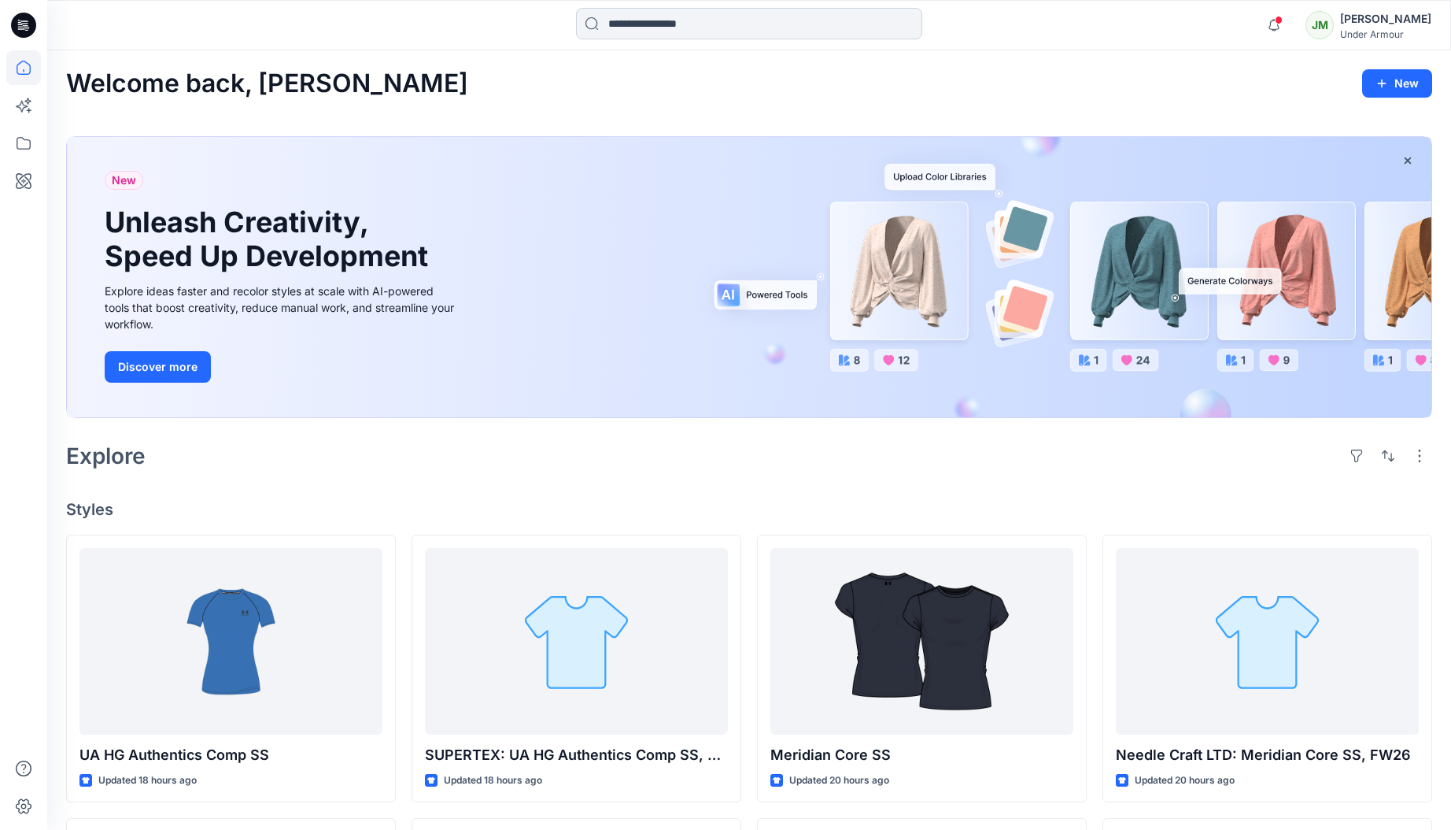
click at [771, 28] on input at bounding box center [749, 23] width 346 height 31
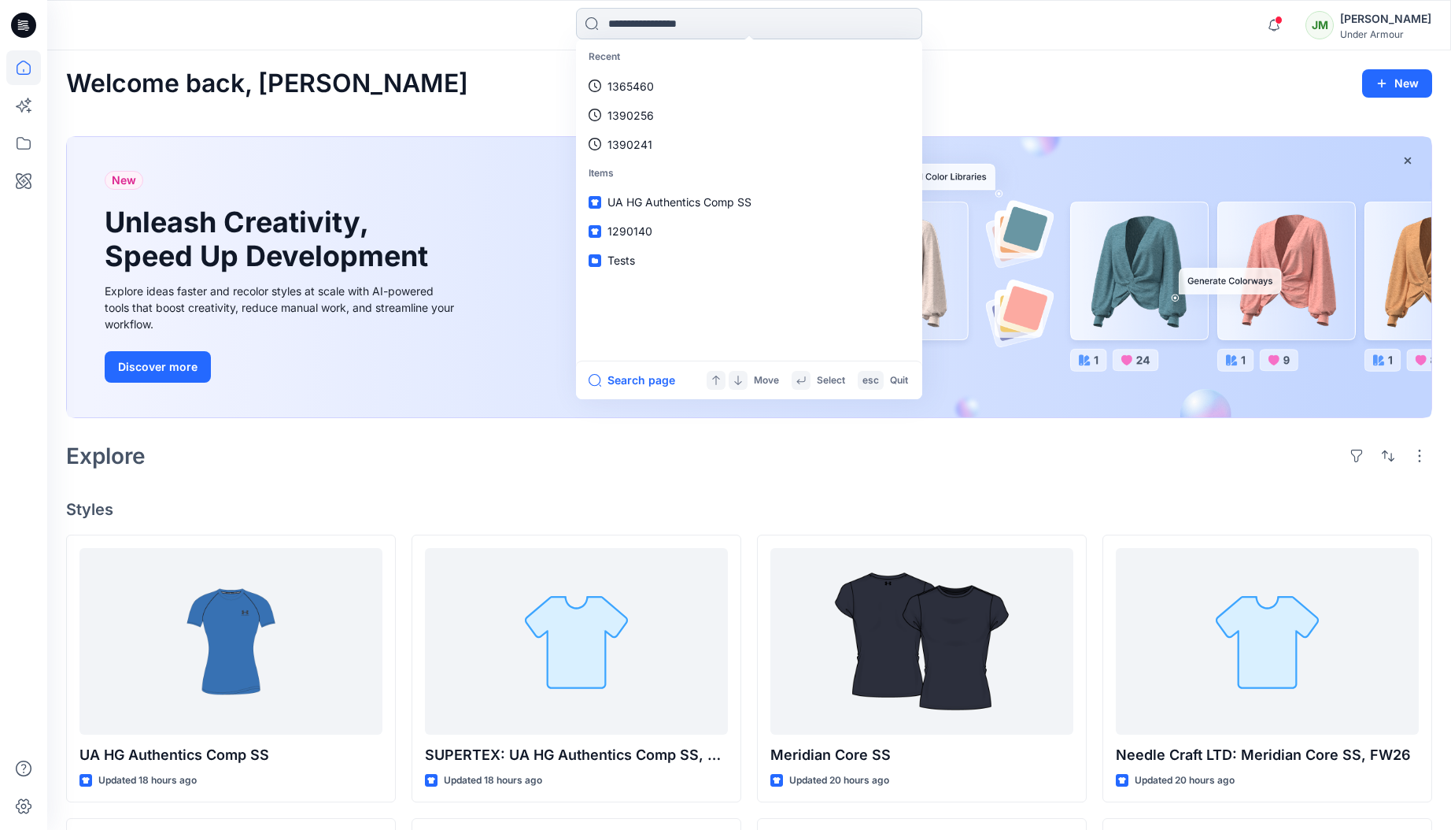
click at [771, 28] on input at bounding box center [749, 23] width 346 height 31
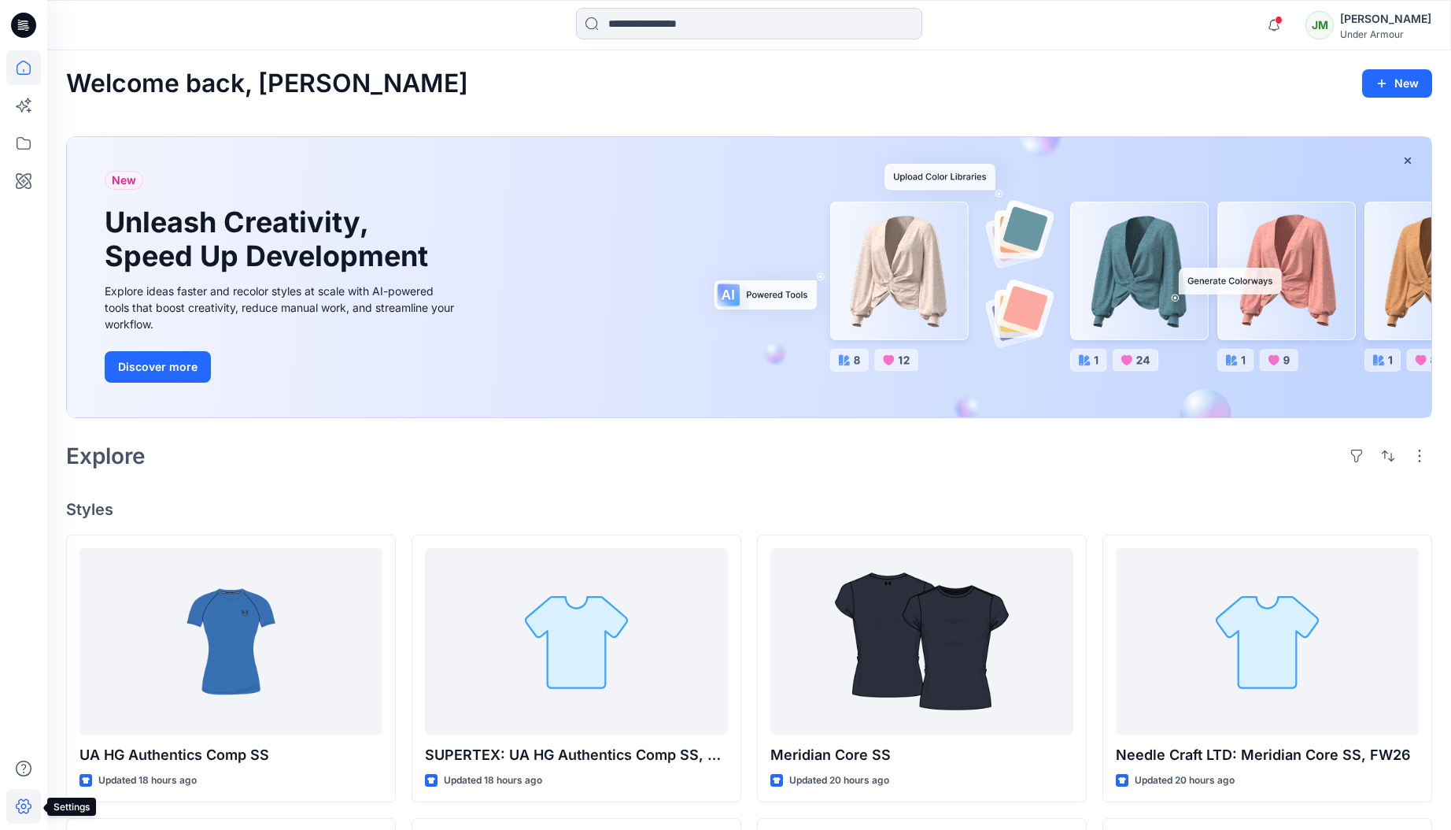
click at [17, 798] on icon at bounding box center [23, 806] width 35 height 35
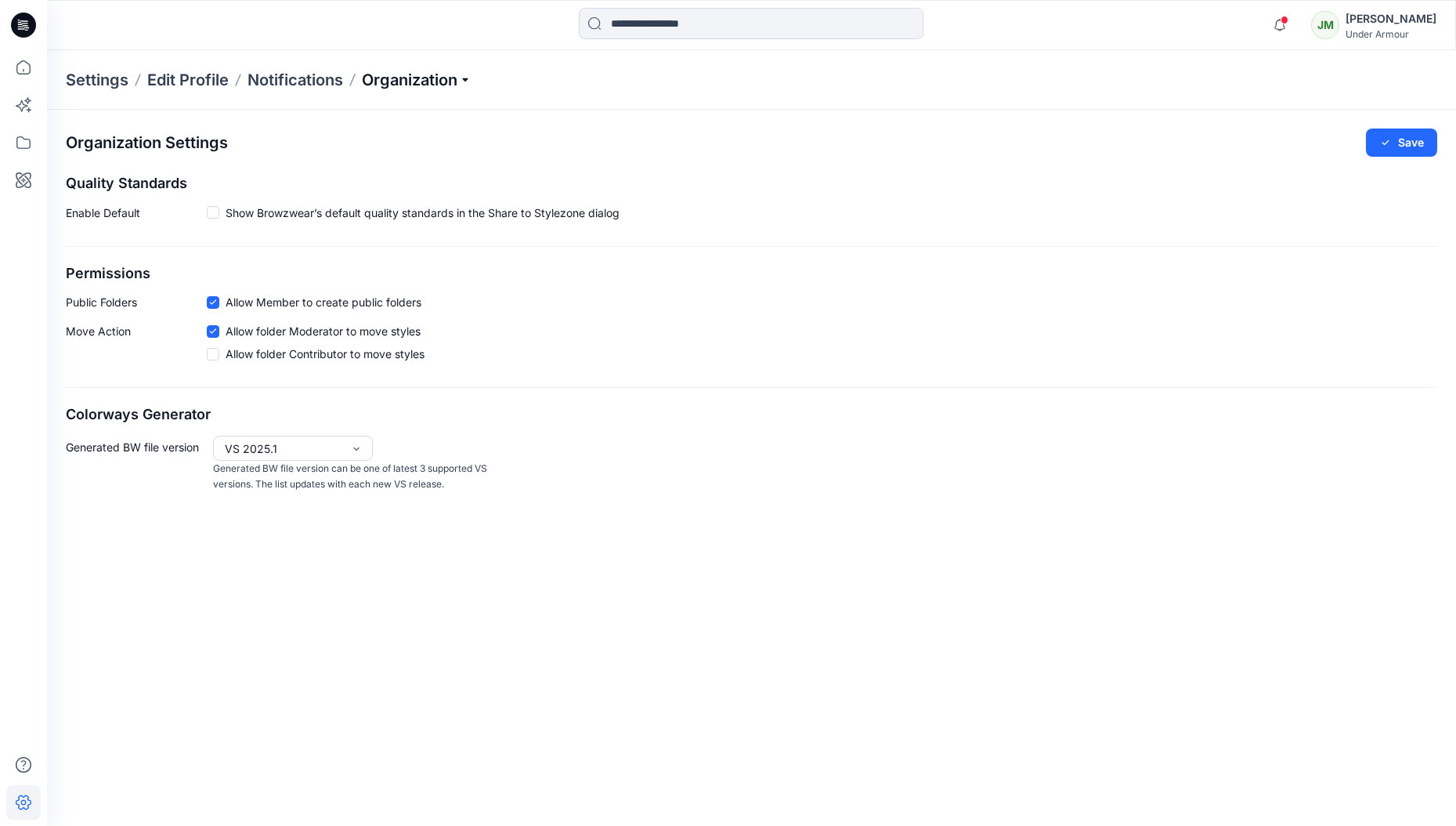
click at [437, 79] on p "Organization" at bounding box center [417, 80] width 109 height 22
click at [614, 127] on div "Organization Settings Save Quality Standards Enable Default Show Browzwear’s de…" at bounding box center [751, 310] width 1409 height 402
click at [501, 212] on span "Show Browzwear’s default quality standards in the Share to Stylezone dialog" at bounding box center [423, 212] width 394 height 17
click at [1403, 145] on button "Save" at bounding box center [1402, 142] width 72 height 28
click at [571, 216] on span "Show Browzwear’s default quality standards in the Share to Stylezone dialog" at bounding box center [423, 212] width 394 height 17
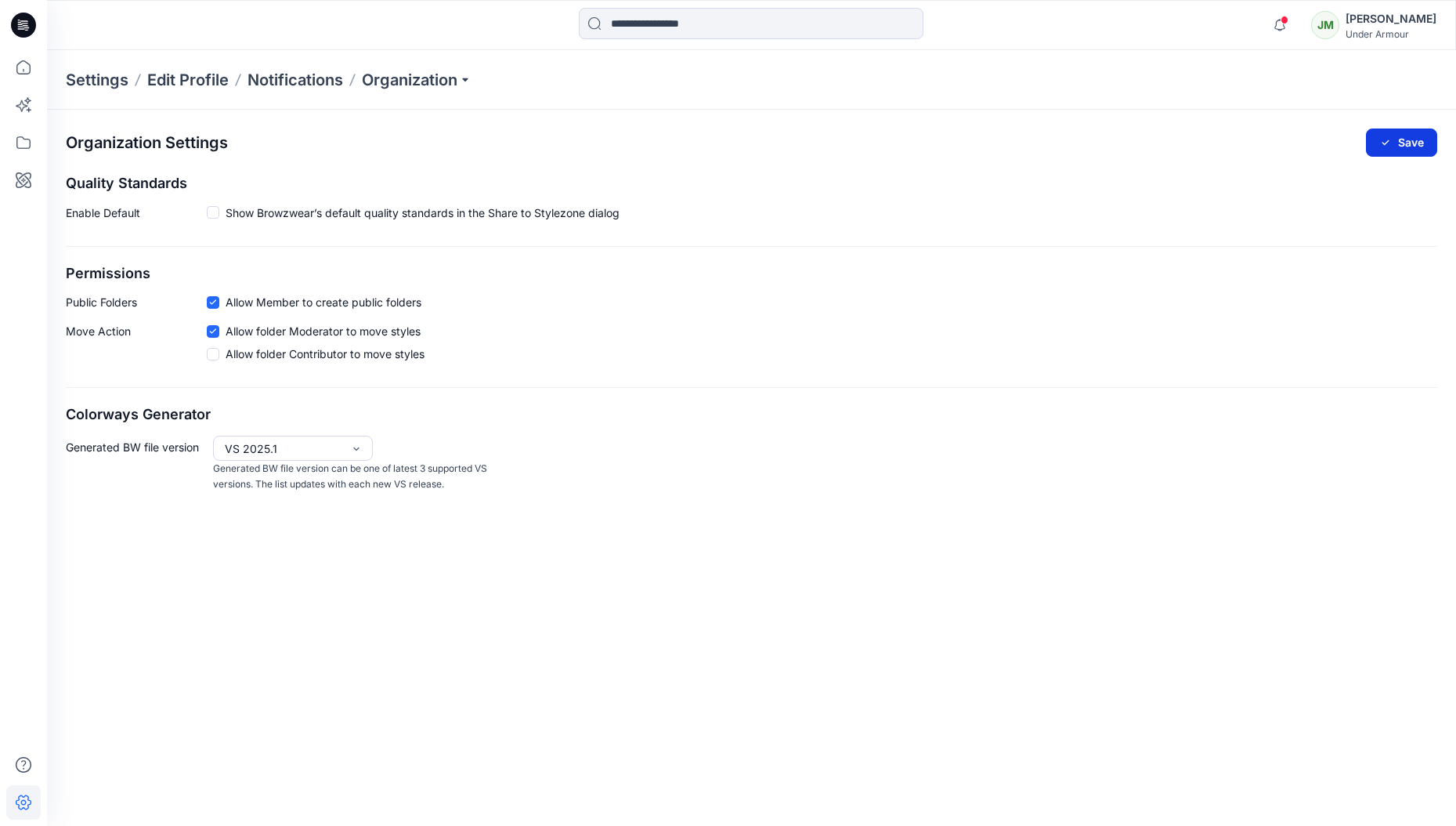
click at [1399, 141] on button "Save" at bounding box center [1402, 142] width 72 height 28
